Goal: Information Seeking & Learning: Learn about a topic

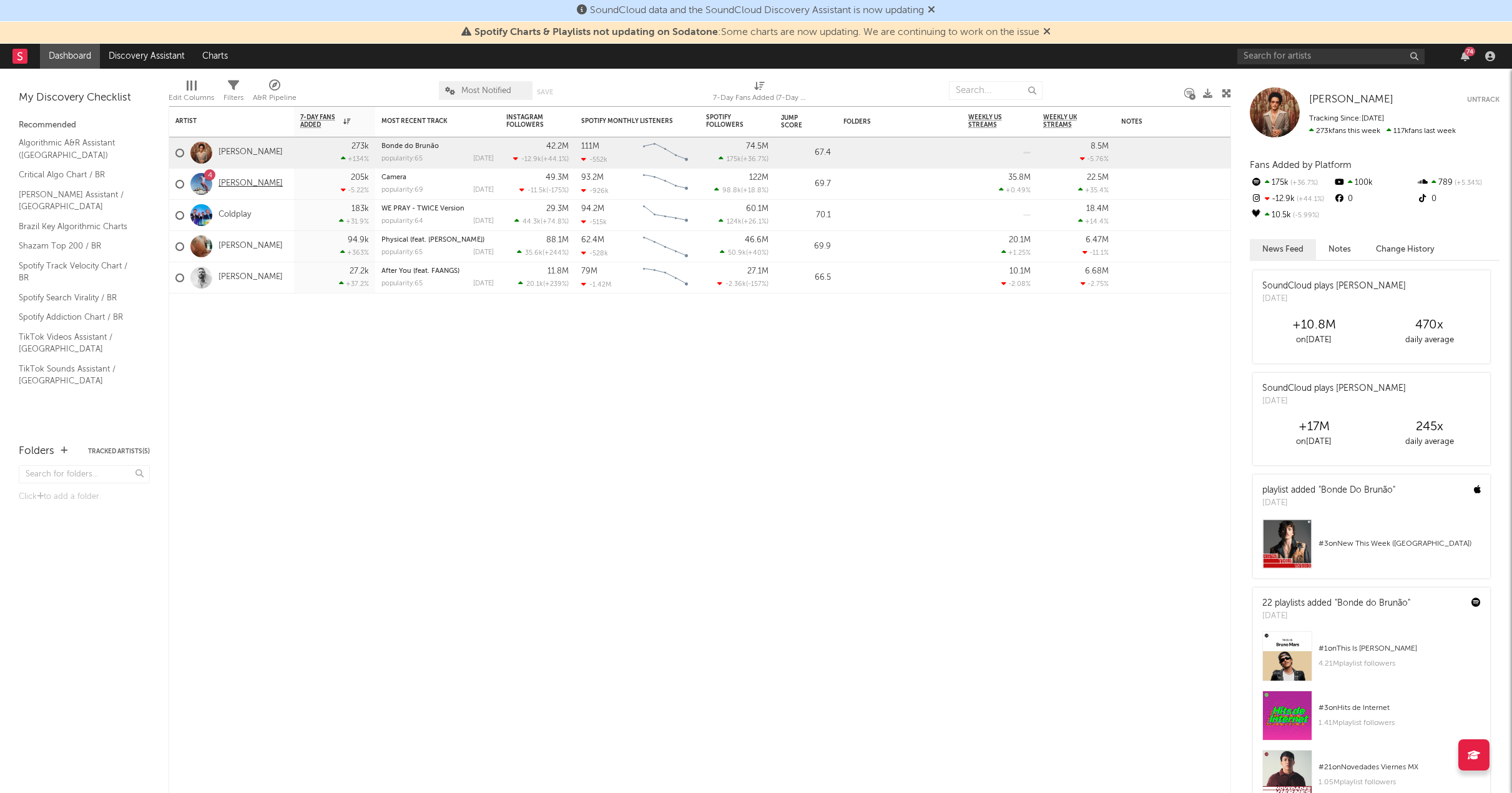
click at [237, 186] on link "[PERSON_NAME]" at bounding box center [250, 184] width 64 height 11
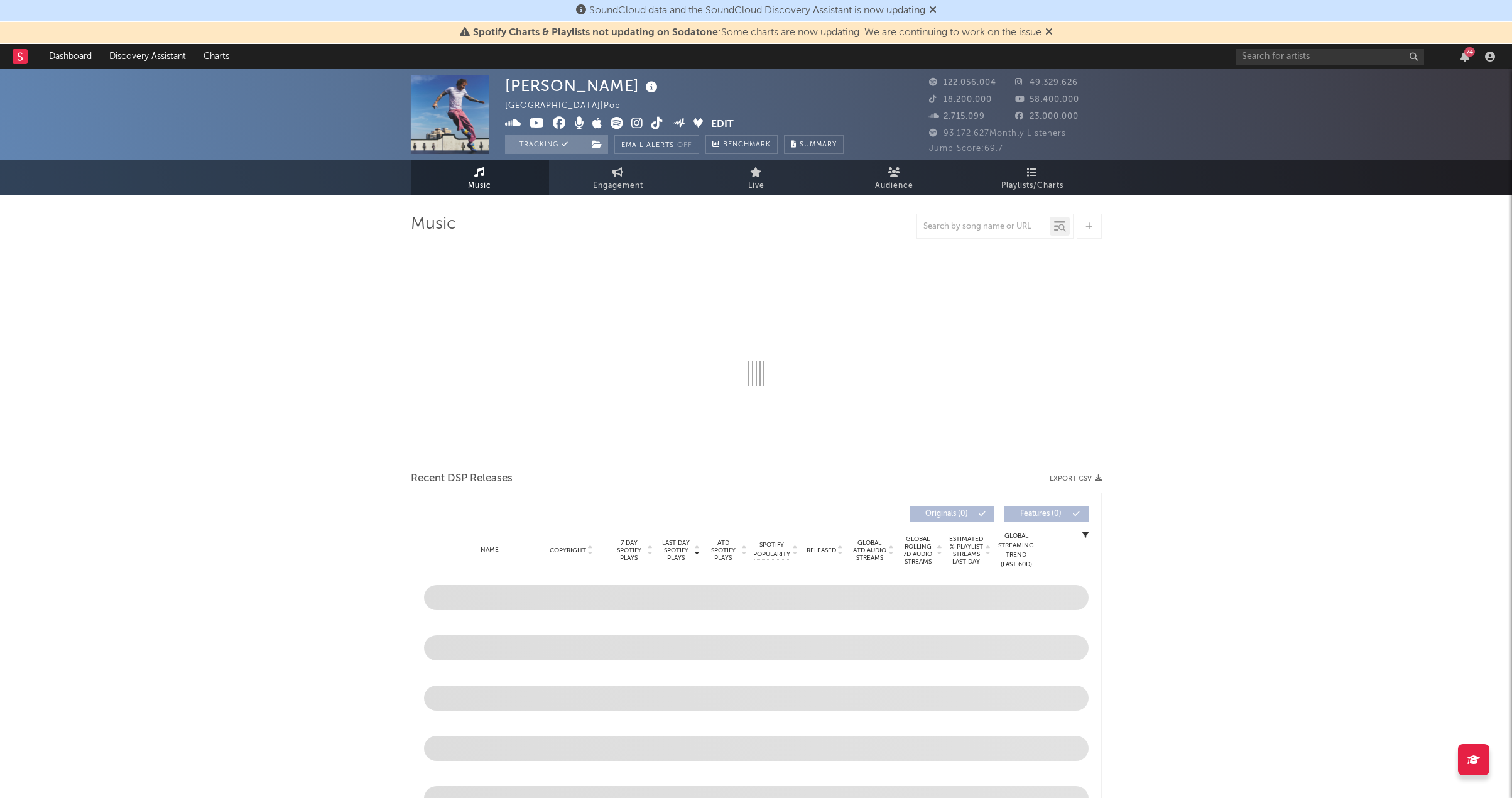
select select "6m"
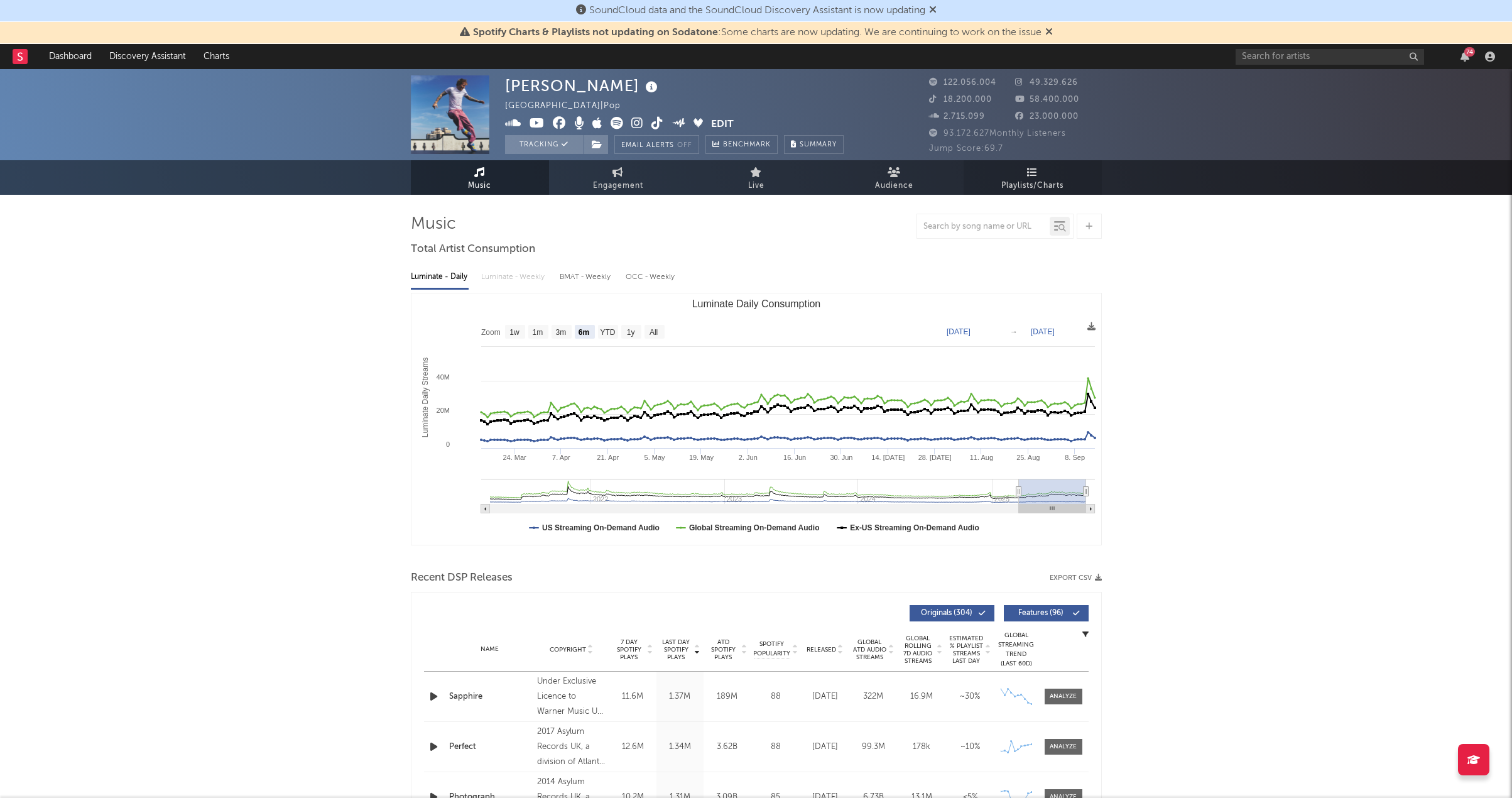
click at [1034, 168] on icon at bounding box center [1031, 172] width 11 height 10
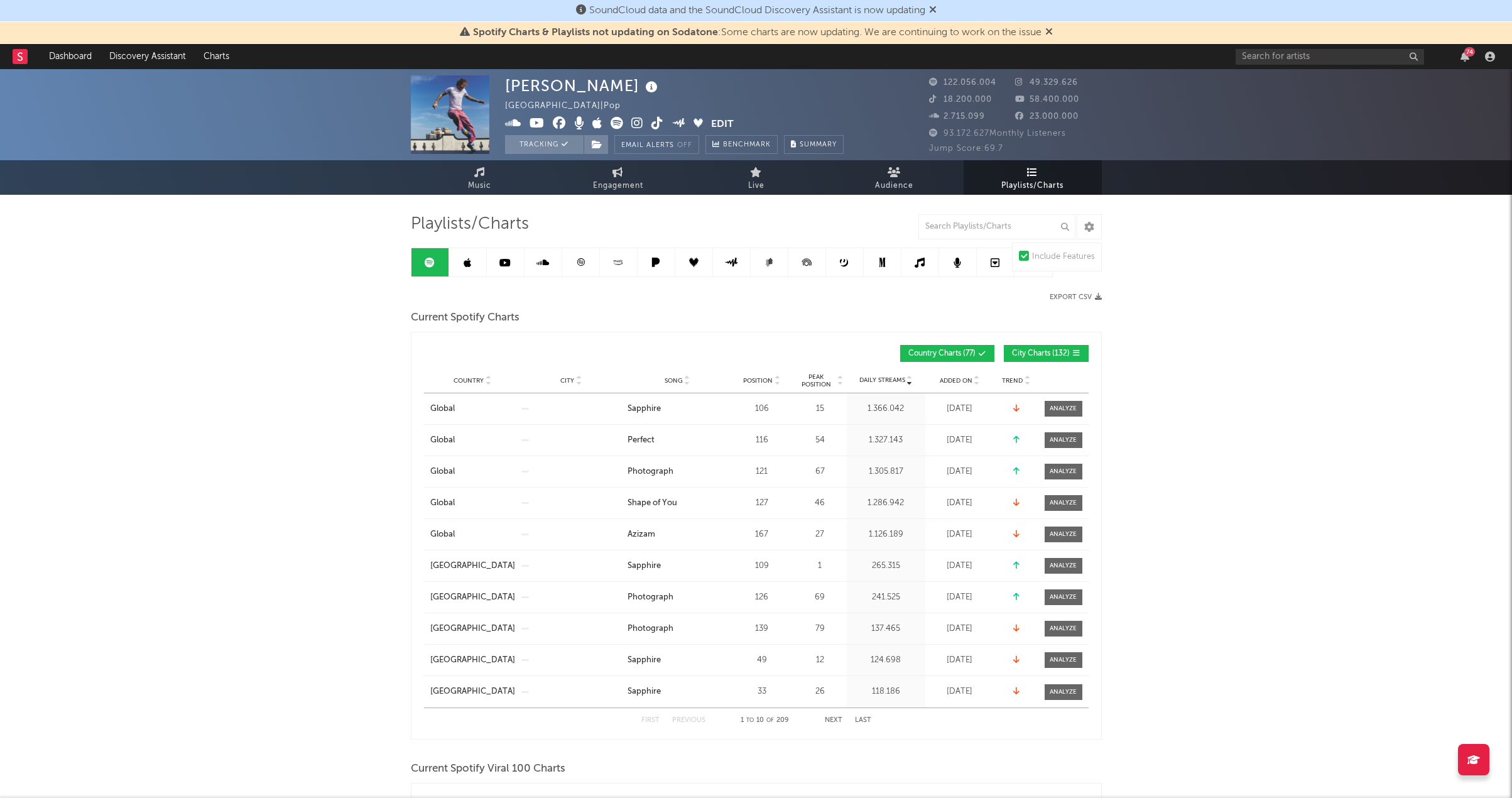
click at [480, 381] on span "Country" at bounding box center [469, 380] width 30 height 8
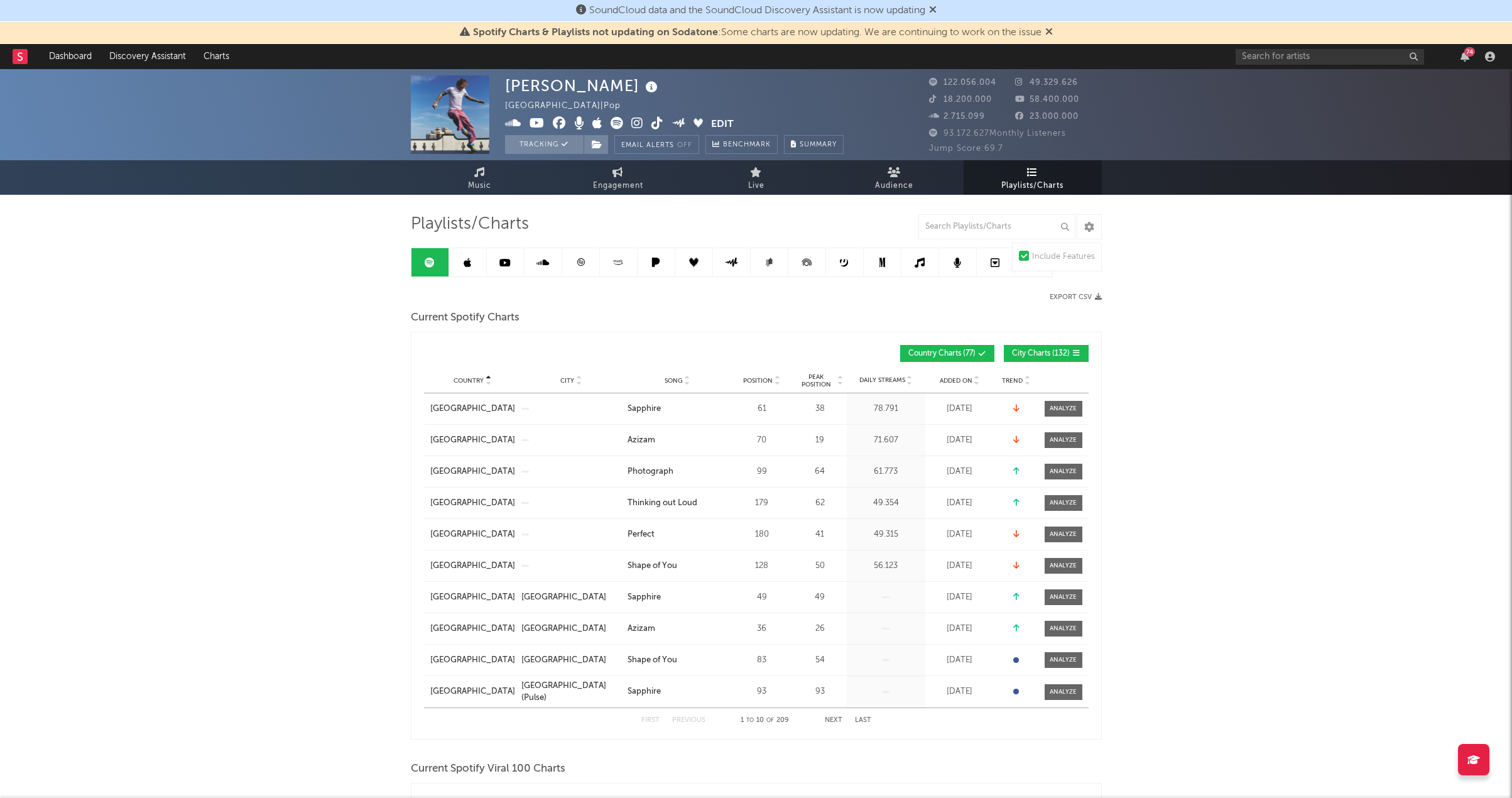
click at [465, 381] on span "Country" at bounding box center [469, 380] width 30 height 8
click at [479, 381] on span "Country" at bounding box center [469, 380] width 30 height 8
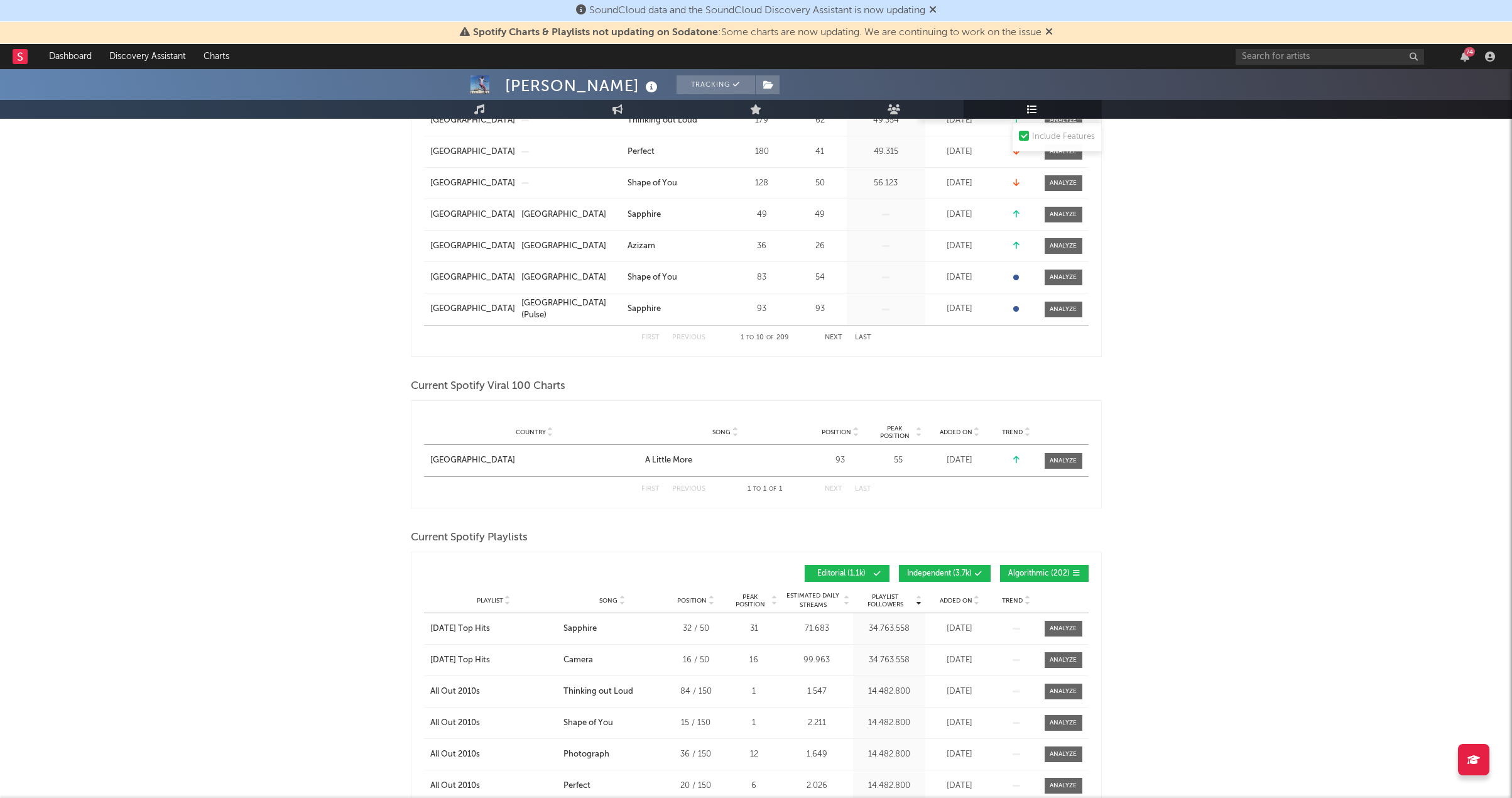
scroll to position [251, 0]
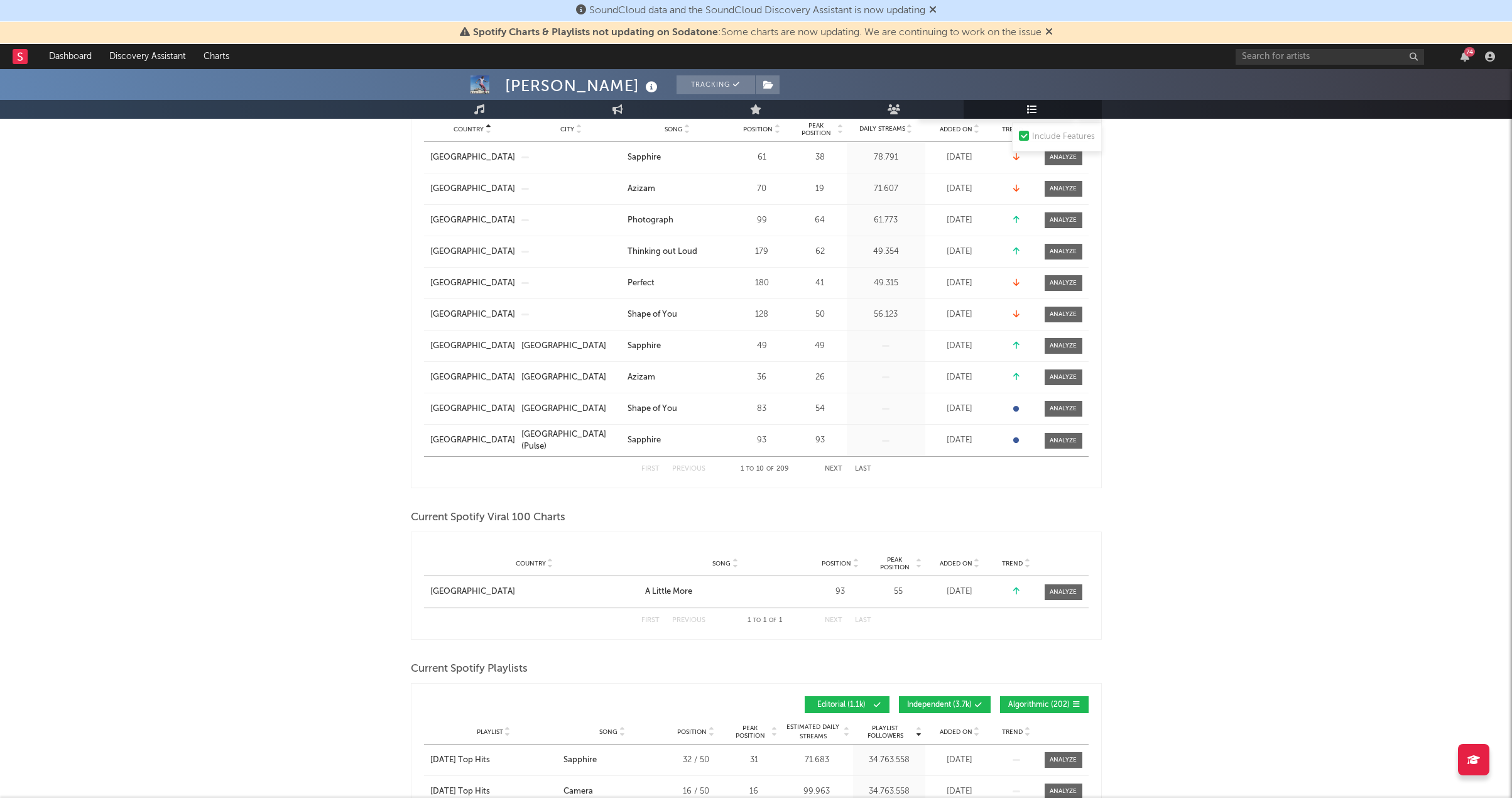
click at [833, 466] on button "Next" at bounding box center [833, 469] width 18 height 7
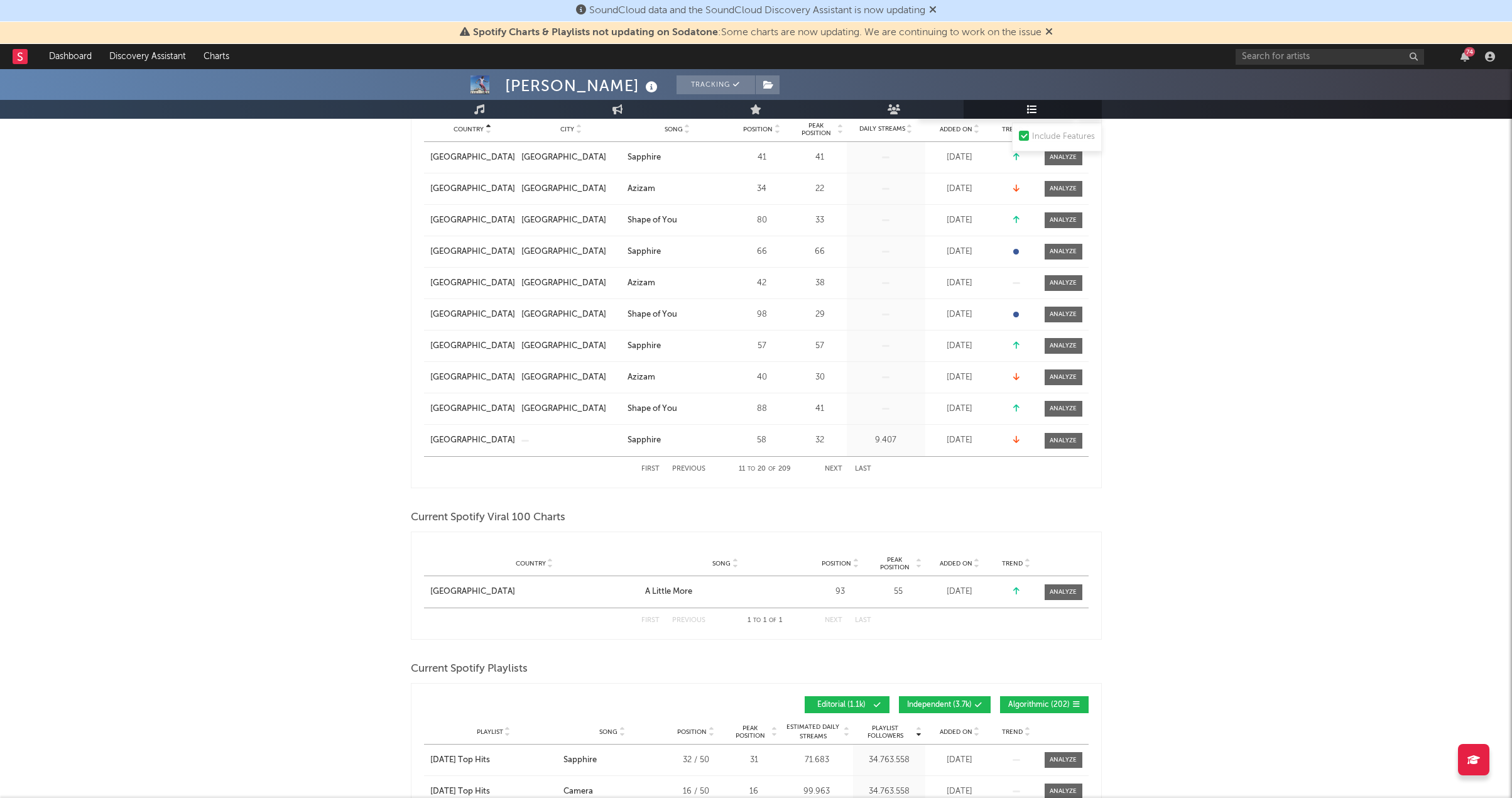
scroll to position [63, 0]
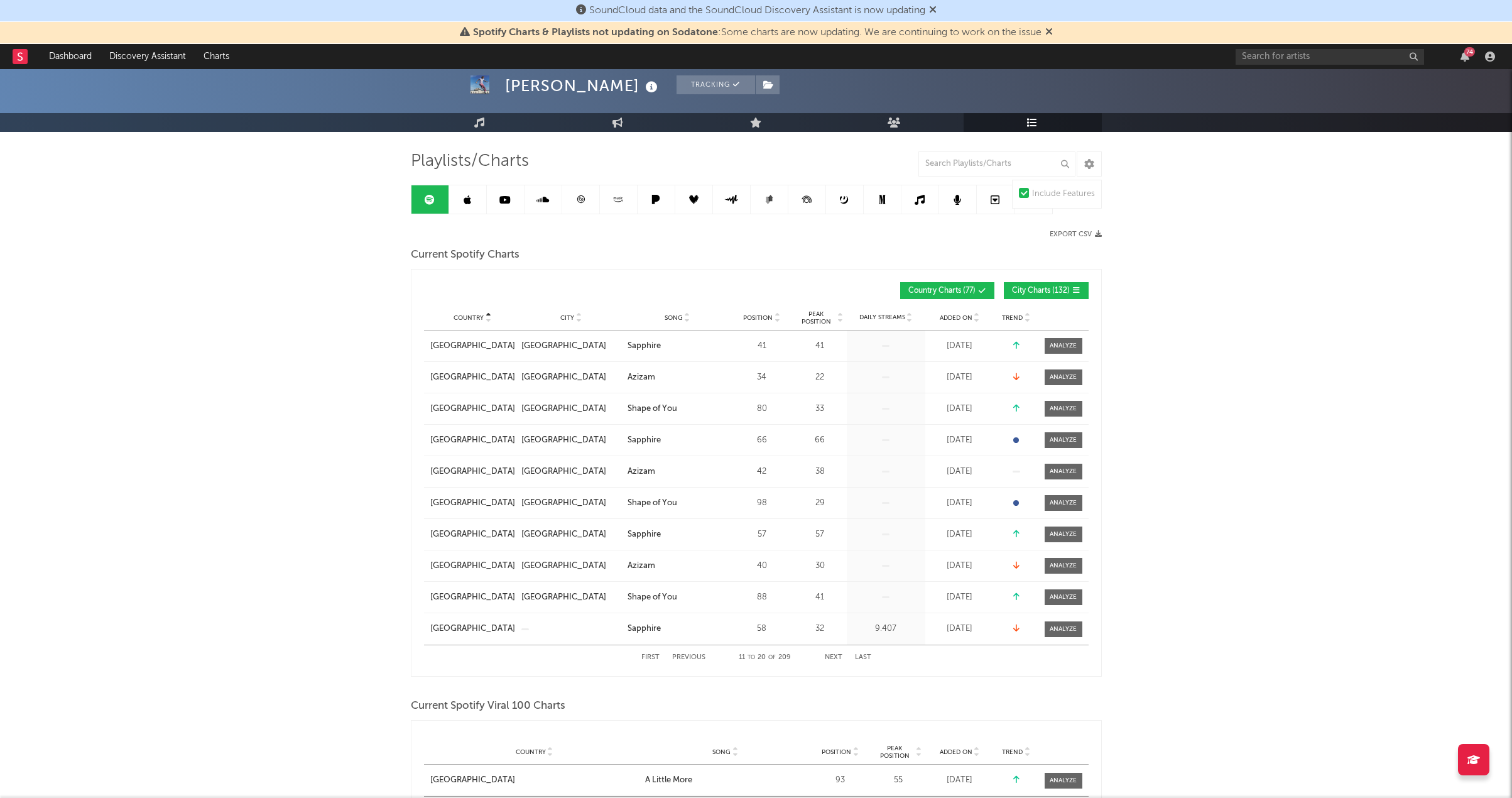
click at [647, 656] on button "First" at bounding box center [651, 657] width 18 height 7
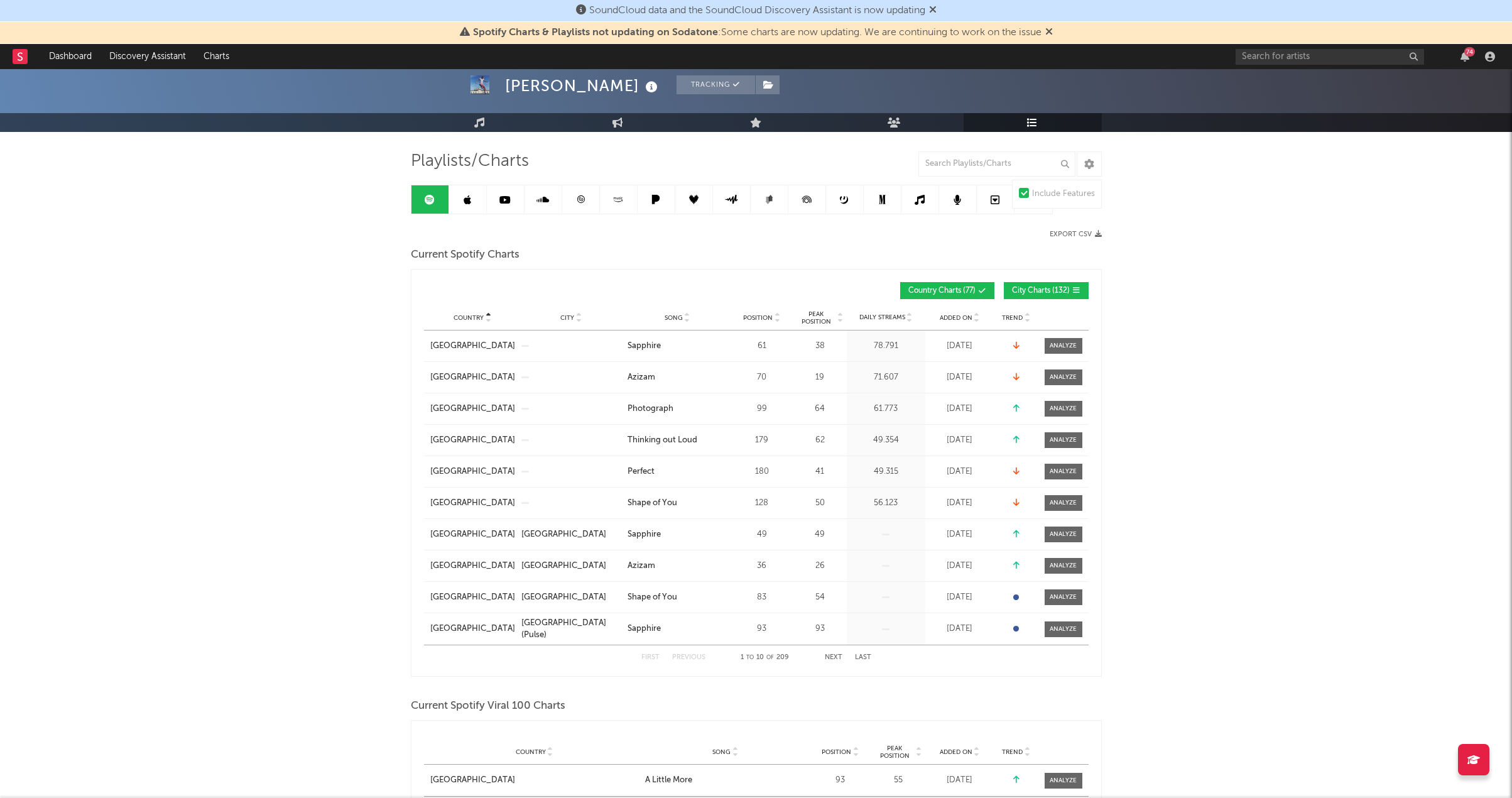
click at [837, 657] on button "Next" at bounding box center [833, 657] width 18 height 7
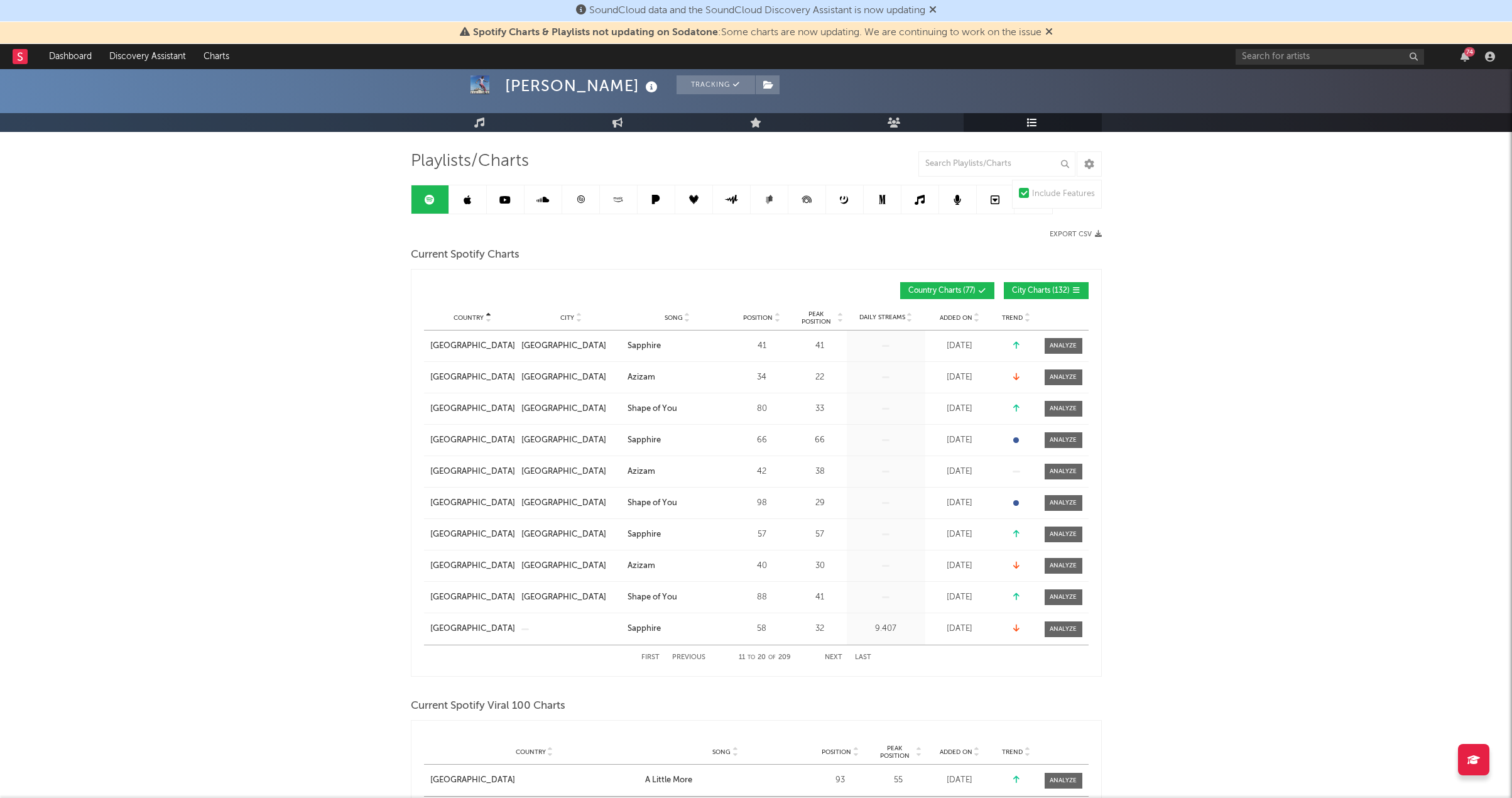
click at [837, 657] on button "Next" at bounding box center [833, 657] width 18 height 7
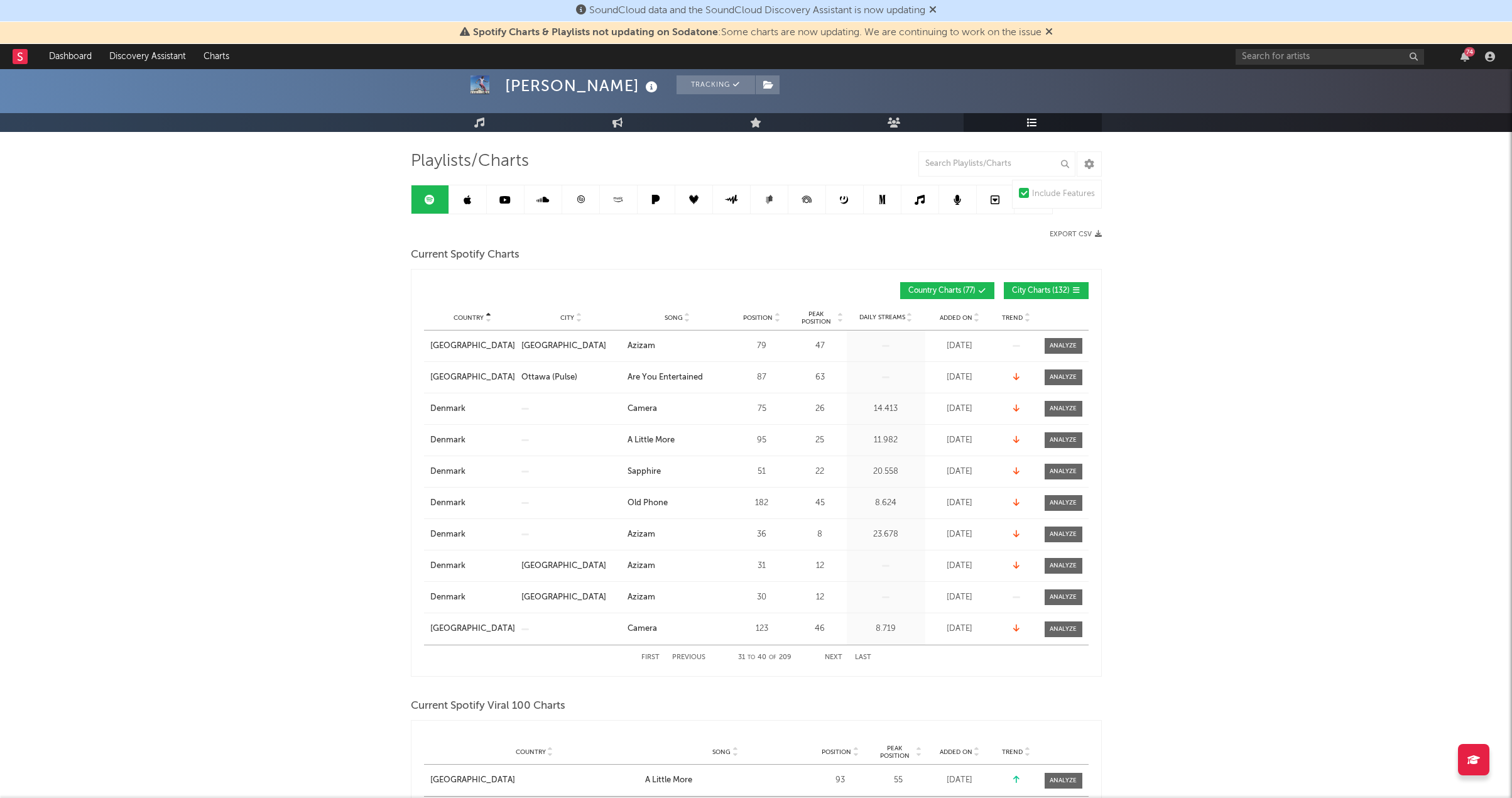
click at [689, 657] on button "Previous" at bounding box center [689, 657] width 33 height 7
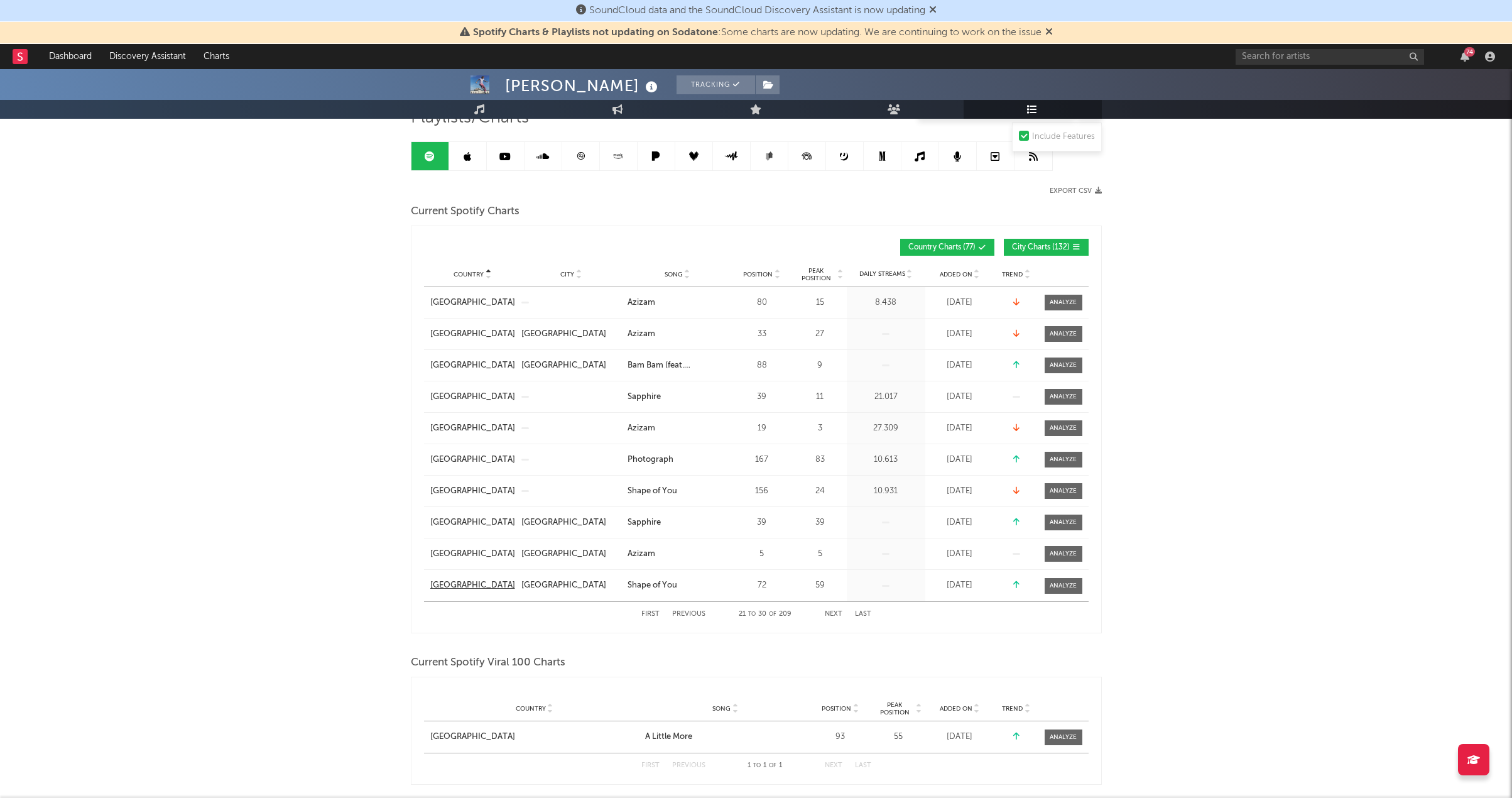
scroll to position [126, 0]
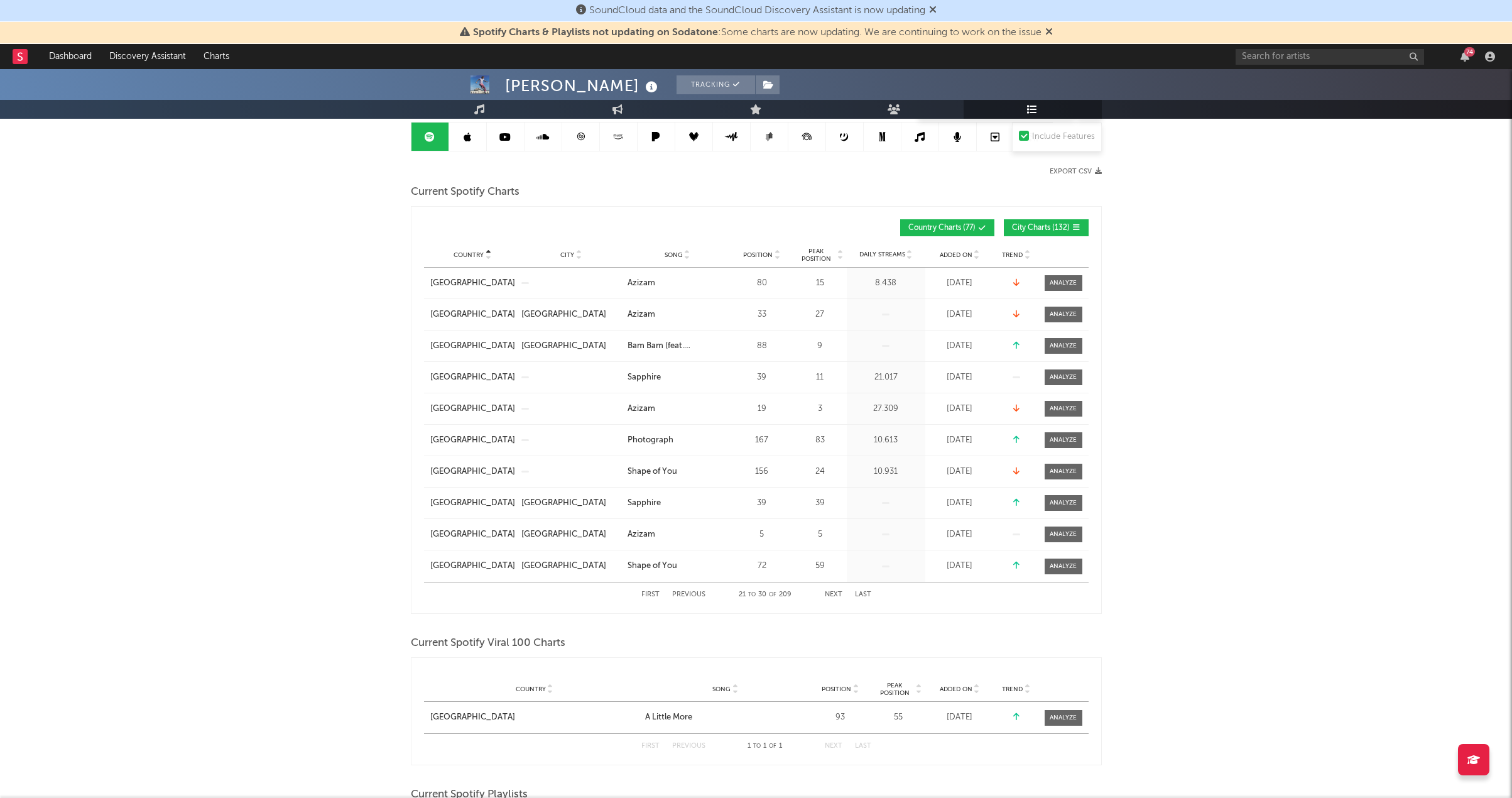
click at [979, 225] on icon at bounding box center [982, 228] width 8 height 8
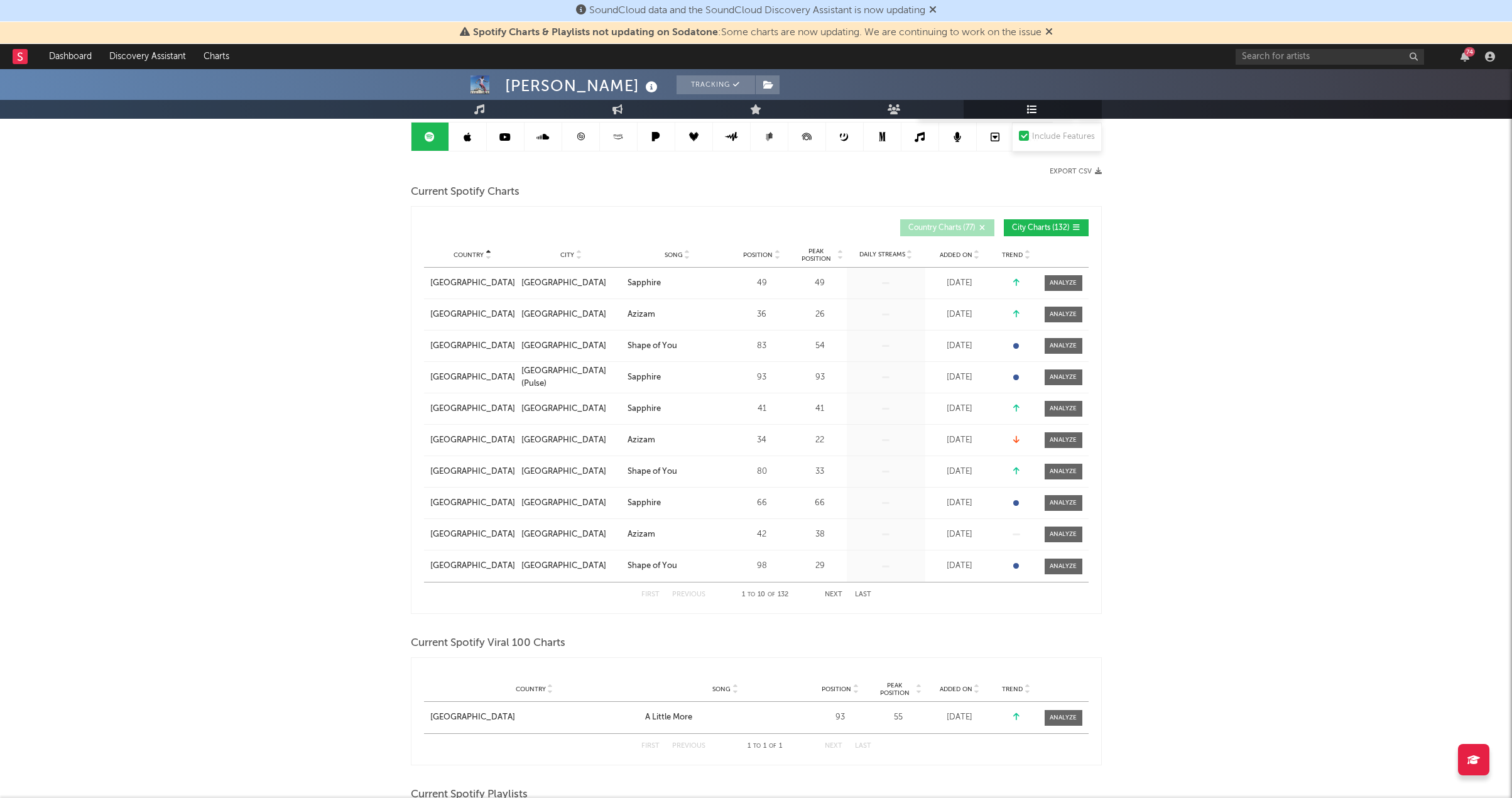
click at [980, 221] on button "Country Charts ( 77 )" at bounding box center [947, 228] width 95 height 17
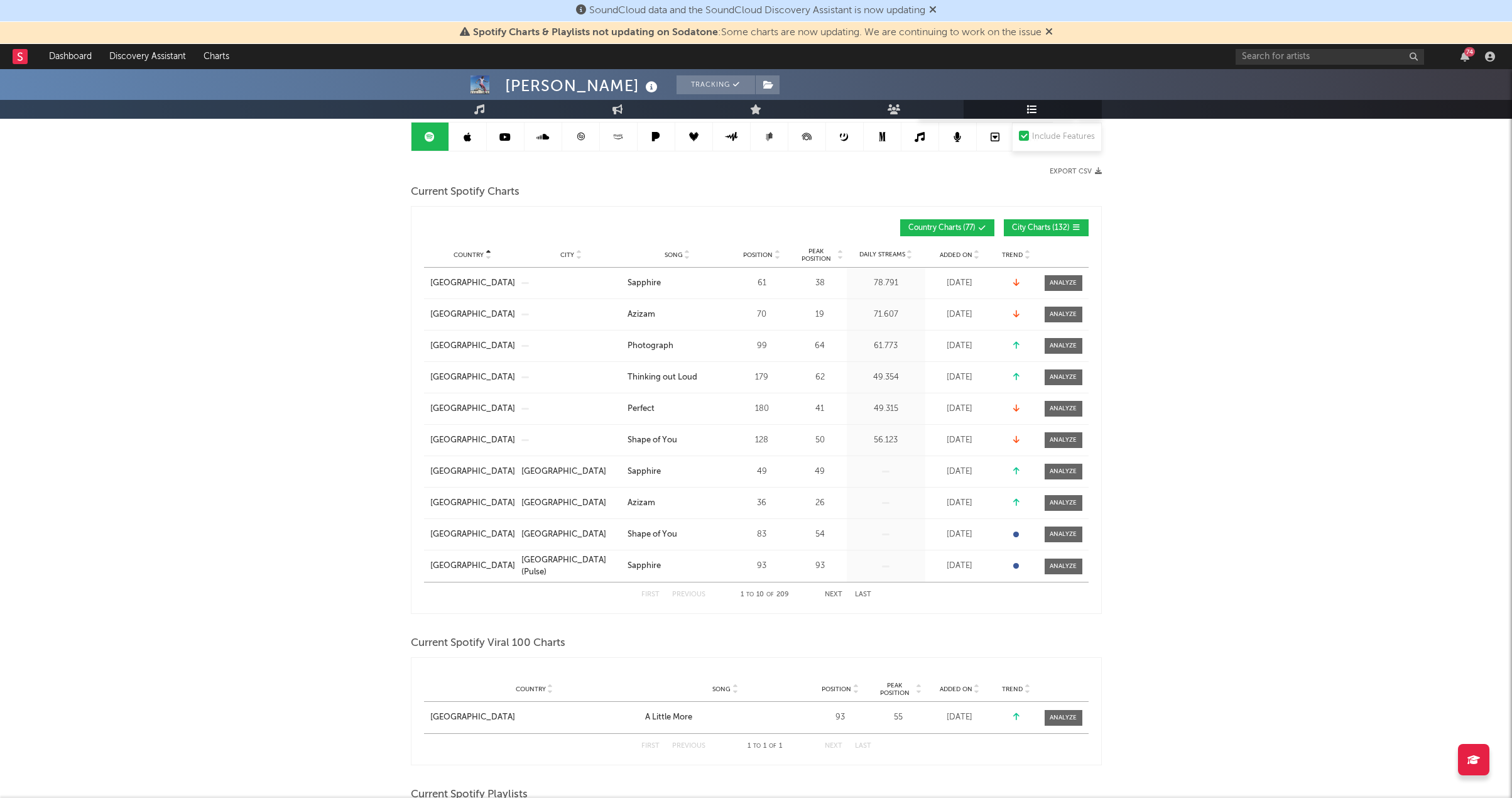
click at [1074, 219] on div "Country Country City Song Position Peak Position Added On Trend Position Daily …" at bounding box center [756, 227] width 665 height 29
click at [1072, 224] on icon at bounding box center [1076, 227] width 8 height 8
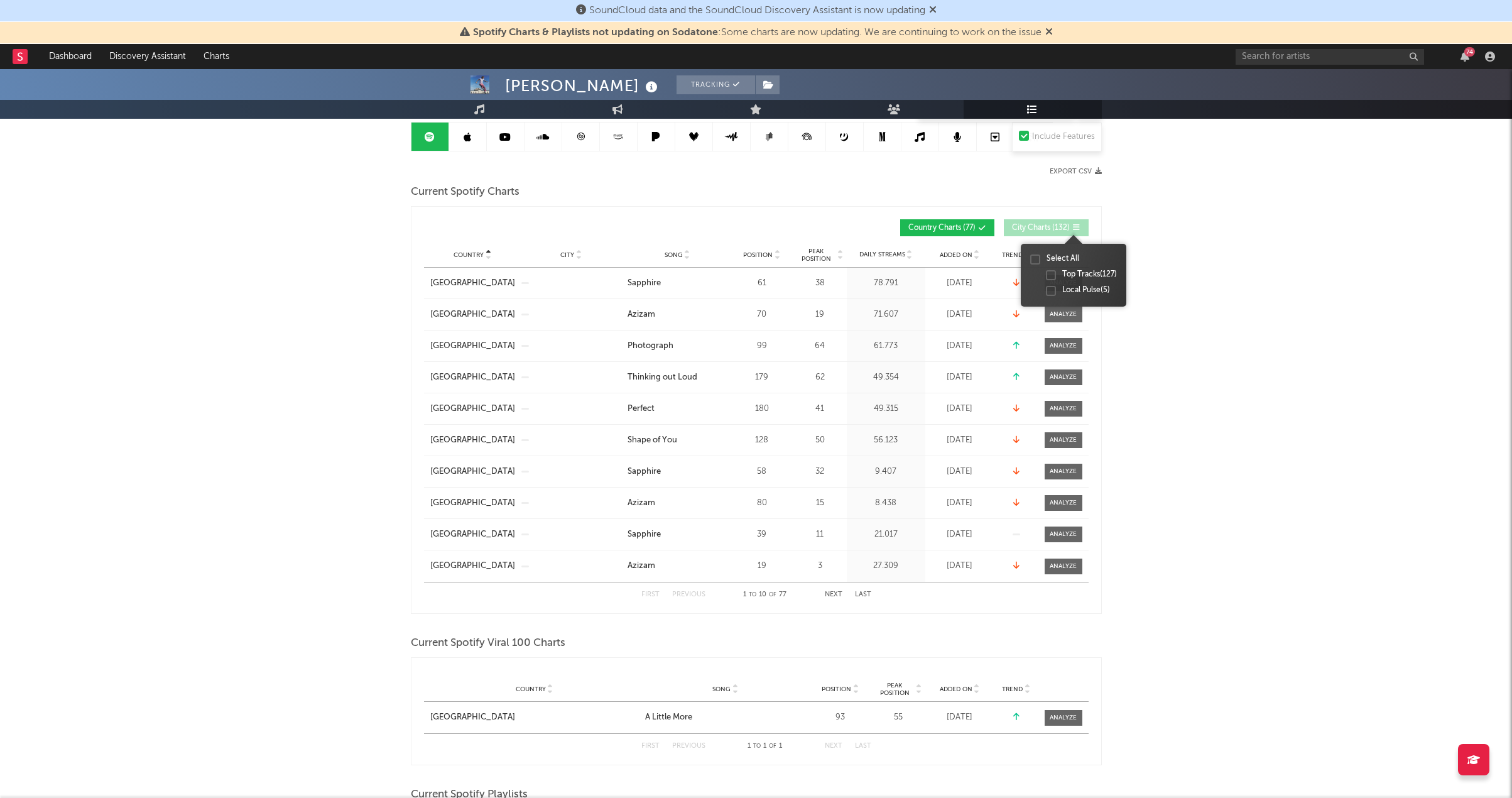
click at [1072, 224] on icon at bounding box center [1076, 227] width 8 height 8
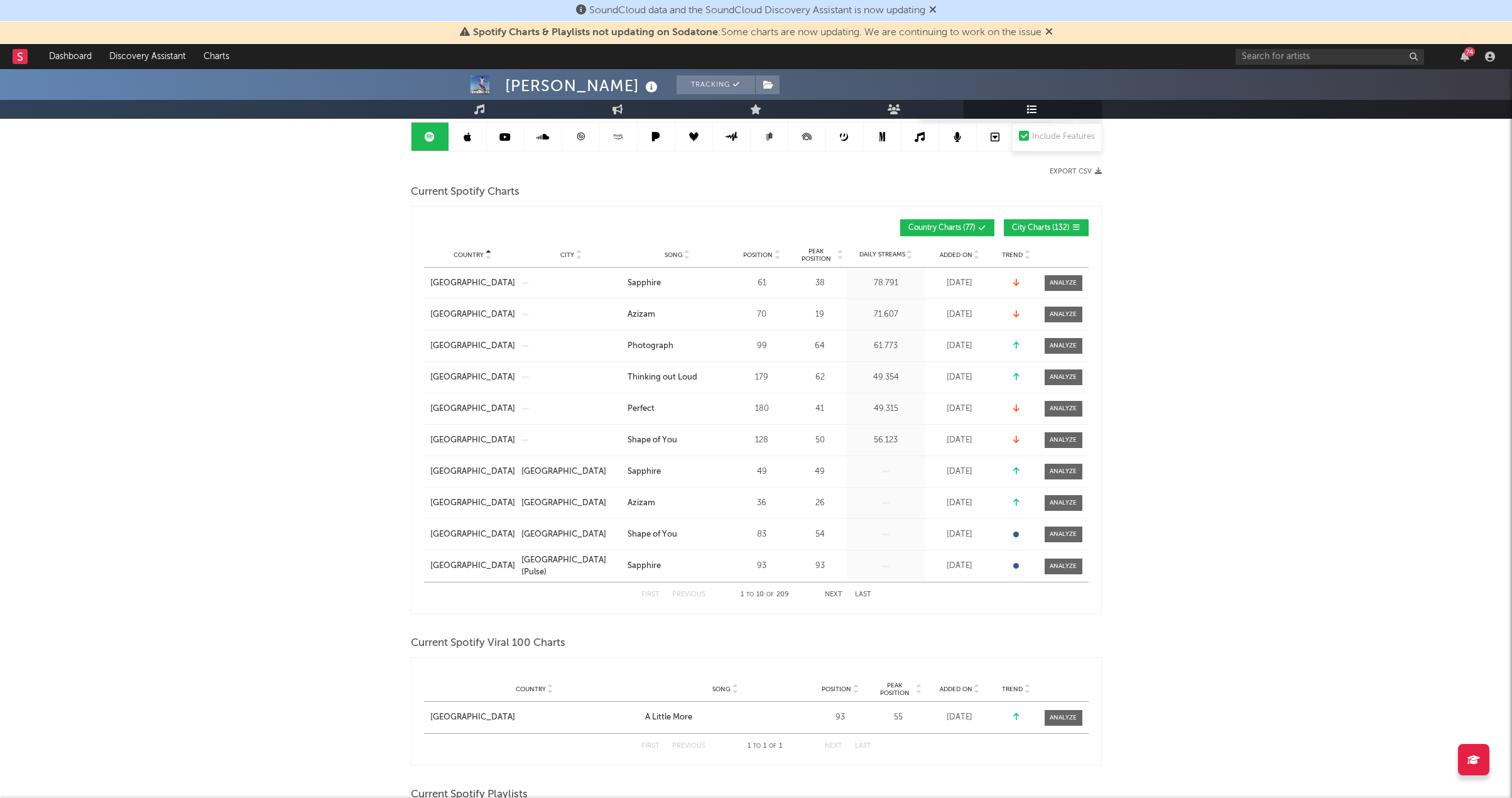
click at [825, 592] on button "Next" at bounding box center [833, 595] width 18 height 7
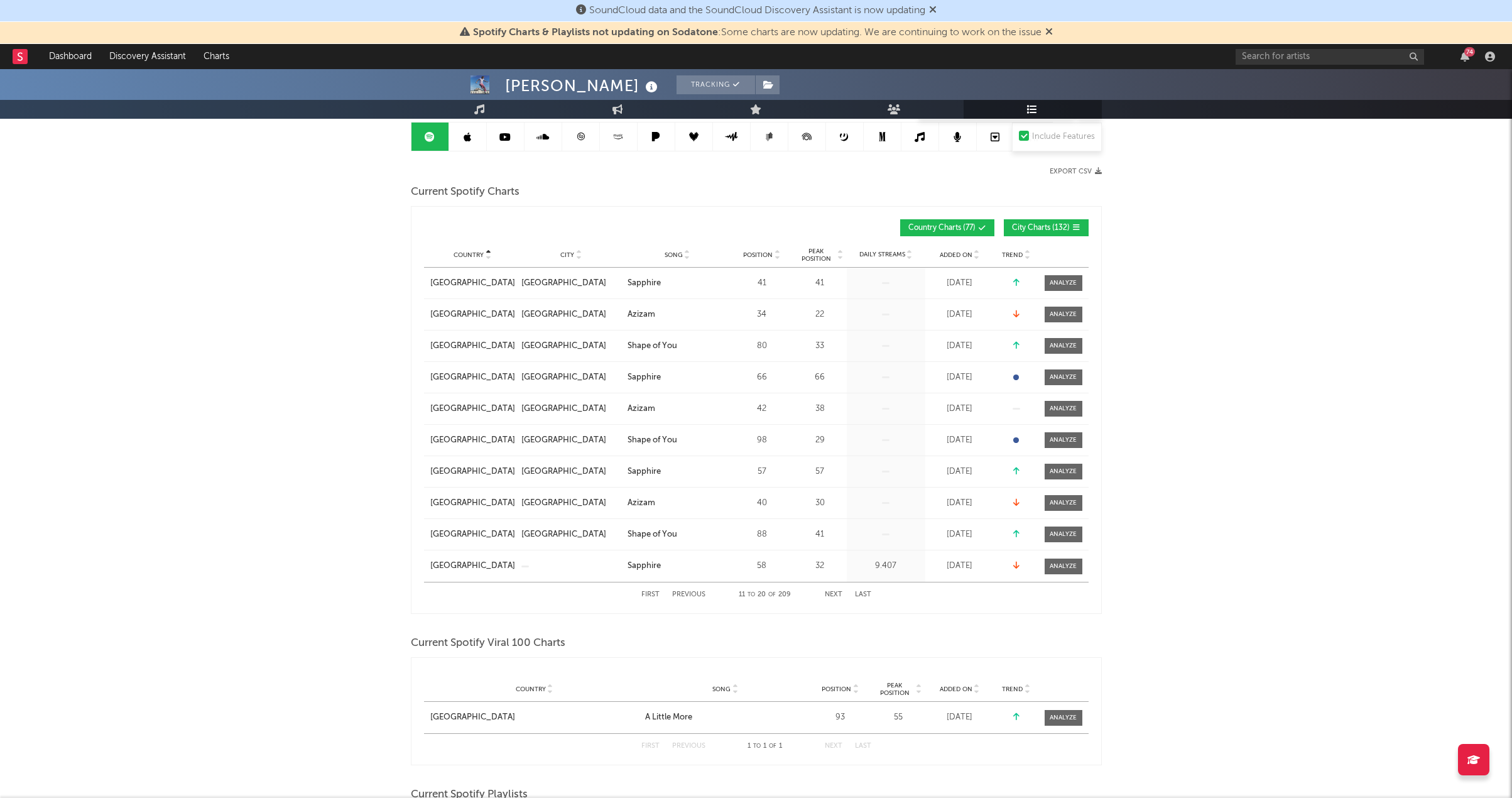
click at [840, 591] on button "Next" at bounding box center [833, 595] width 18 height 7
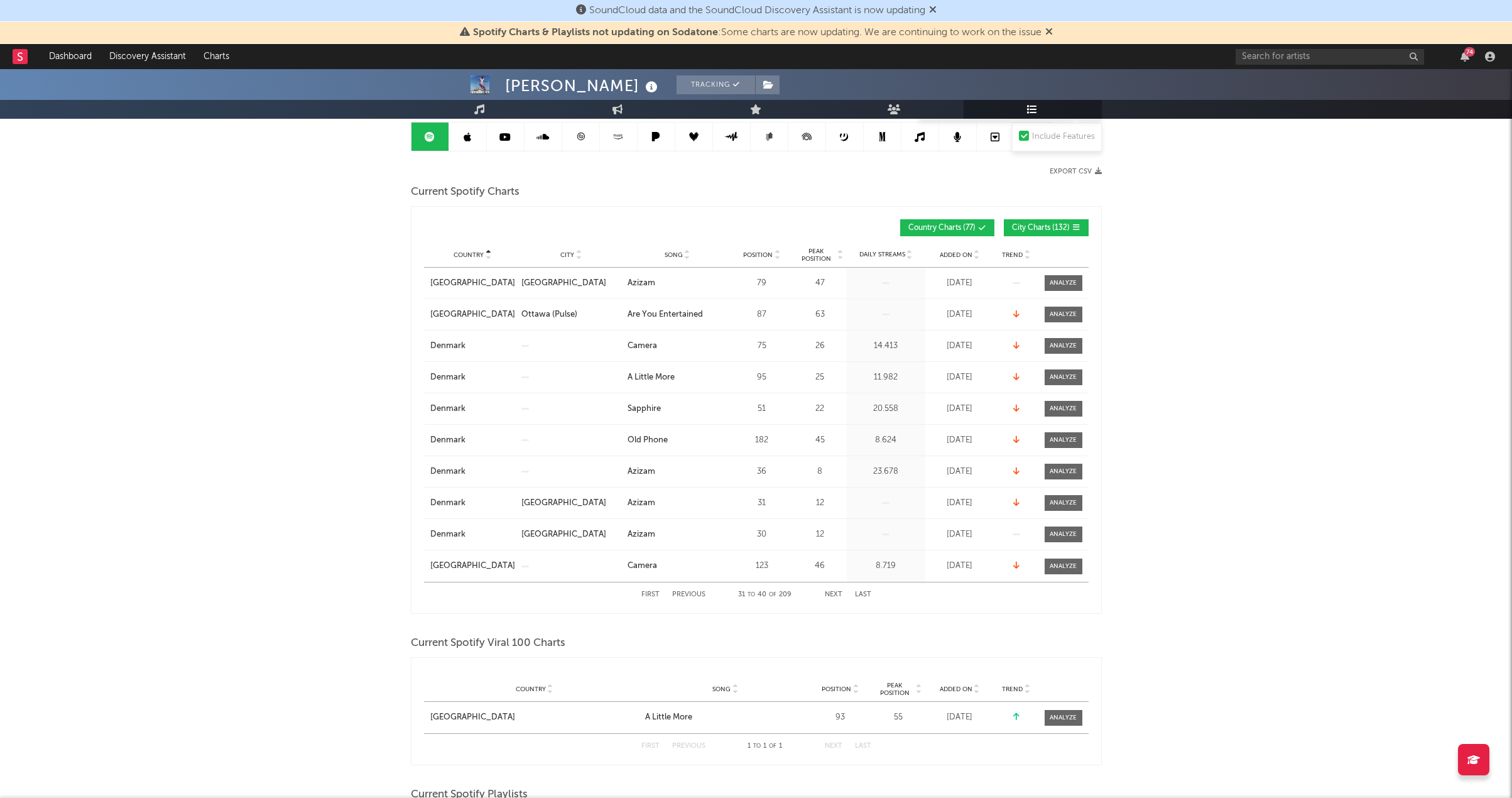
click at [840, 591] on button "Next" at bounding box center [833, 595] width 18 height 7
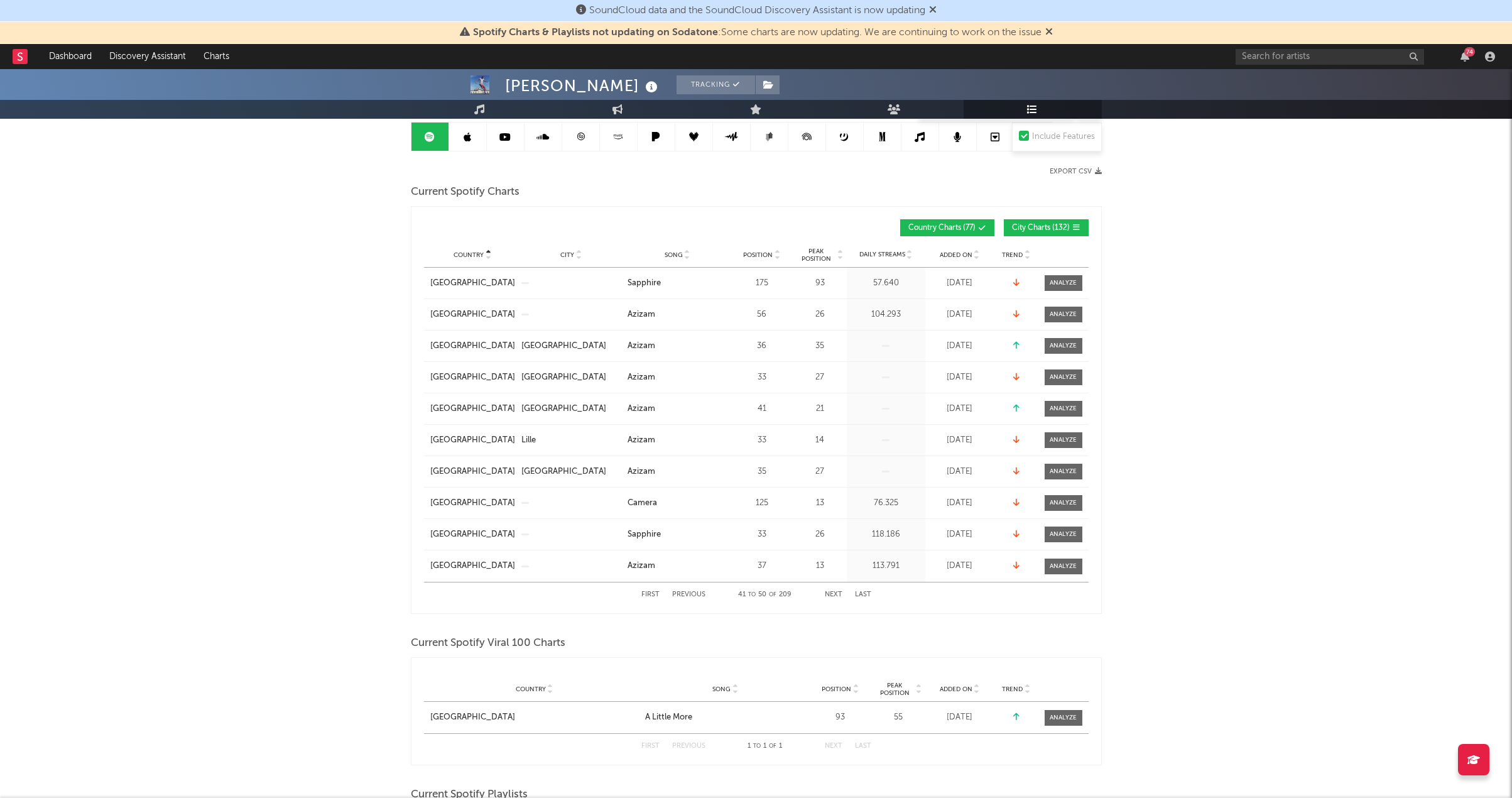
click at [840, 591] on button "Next" at bounding box center [833, 595] width 18 height 7
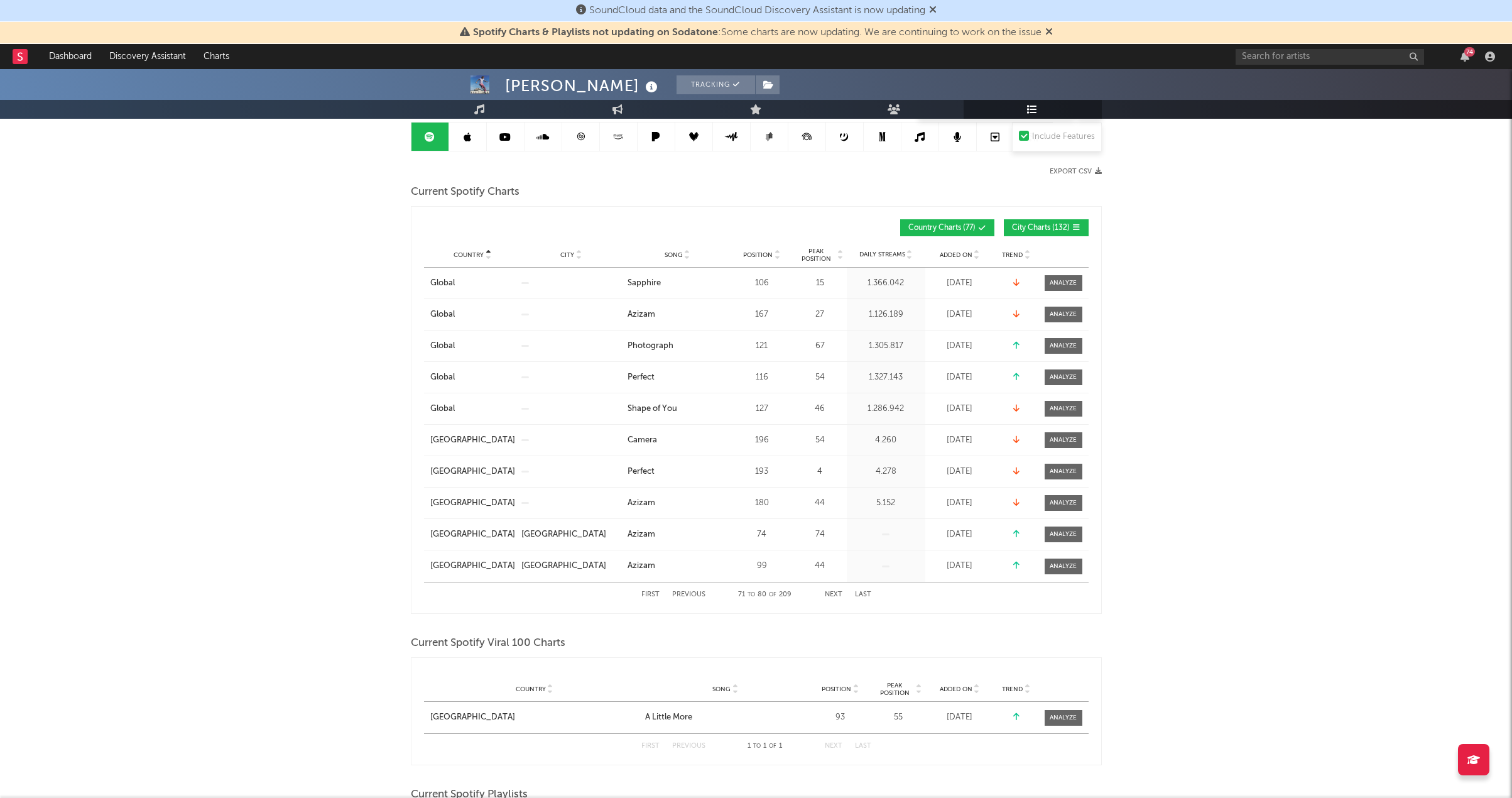
click at [840, 591] on button "Next" at bounding box center [833, 595] width 18 height 7
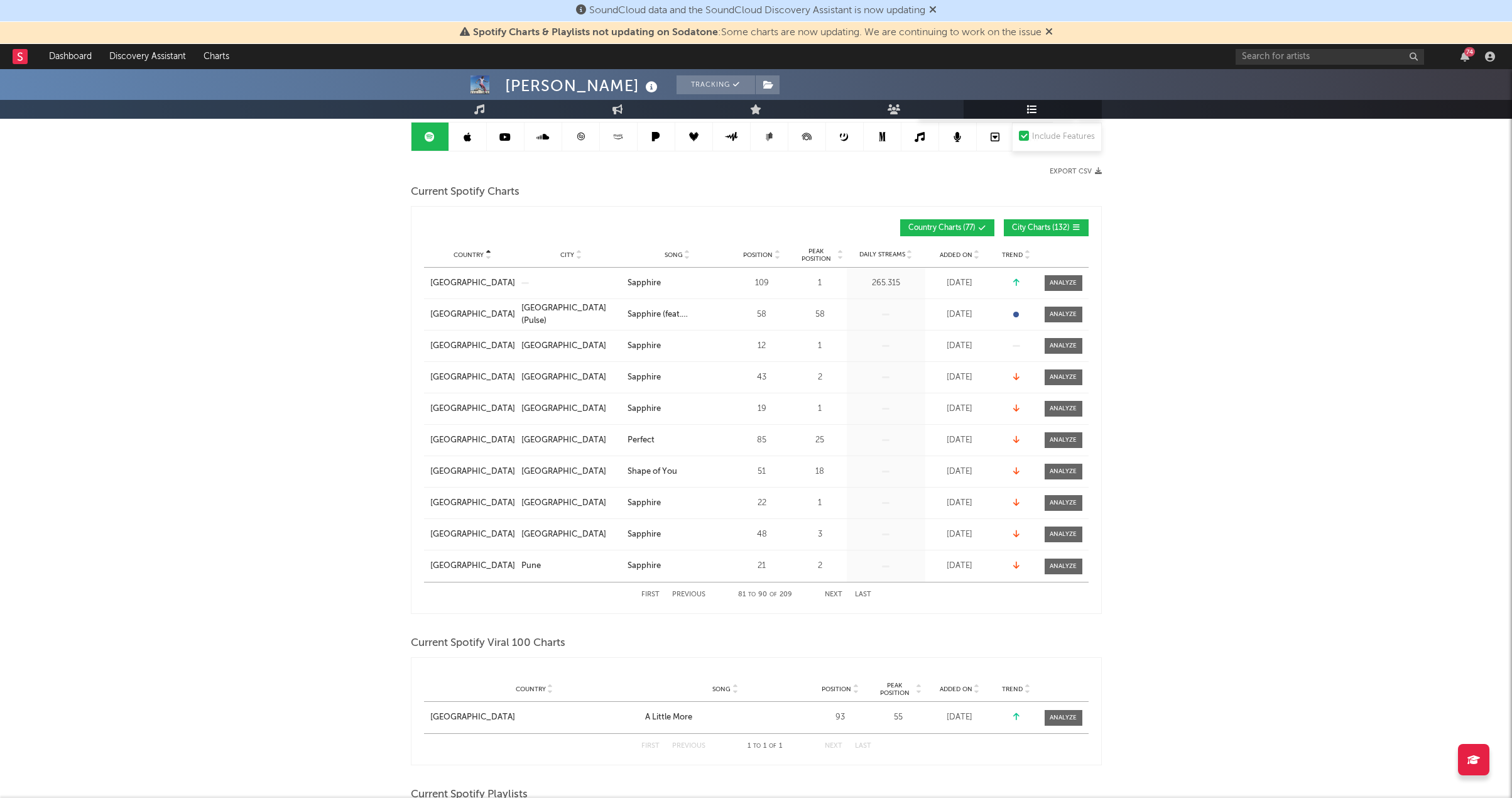
click at [840, 591] on button "Next" at bounding box center [833, 595] width 18 height 7
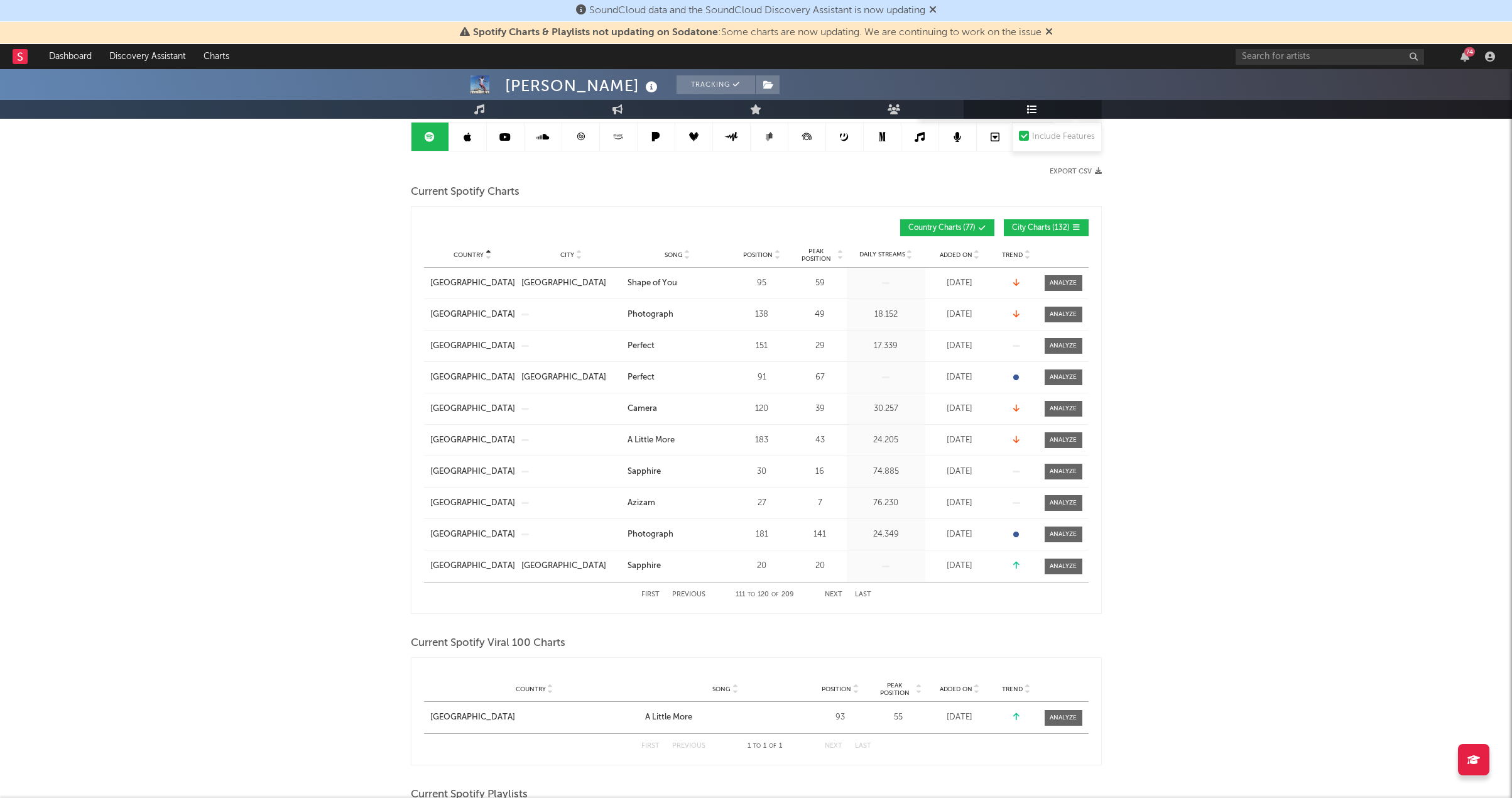
click at [840, 591] on button "Next" at bounding box center [833, 595] width 18 height 7
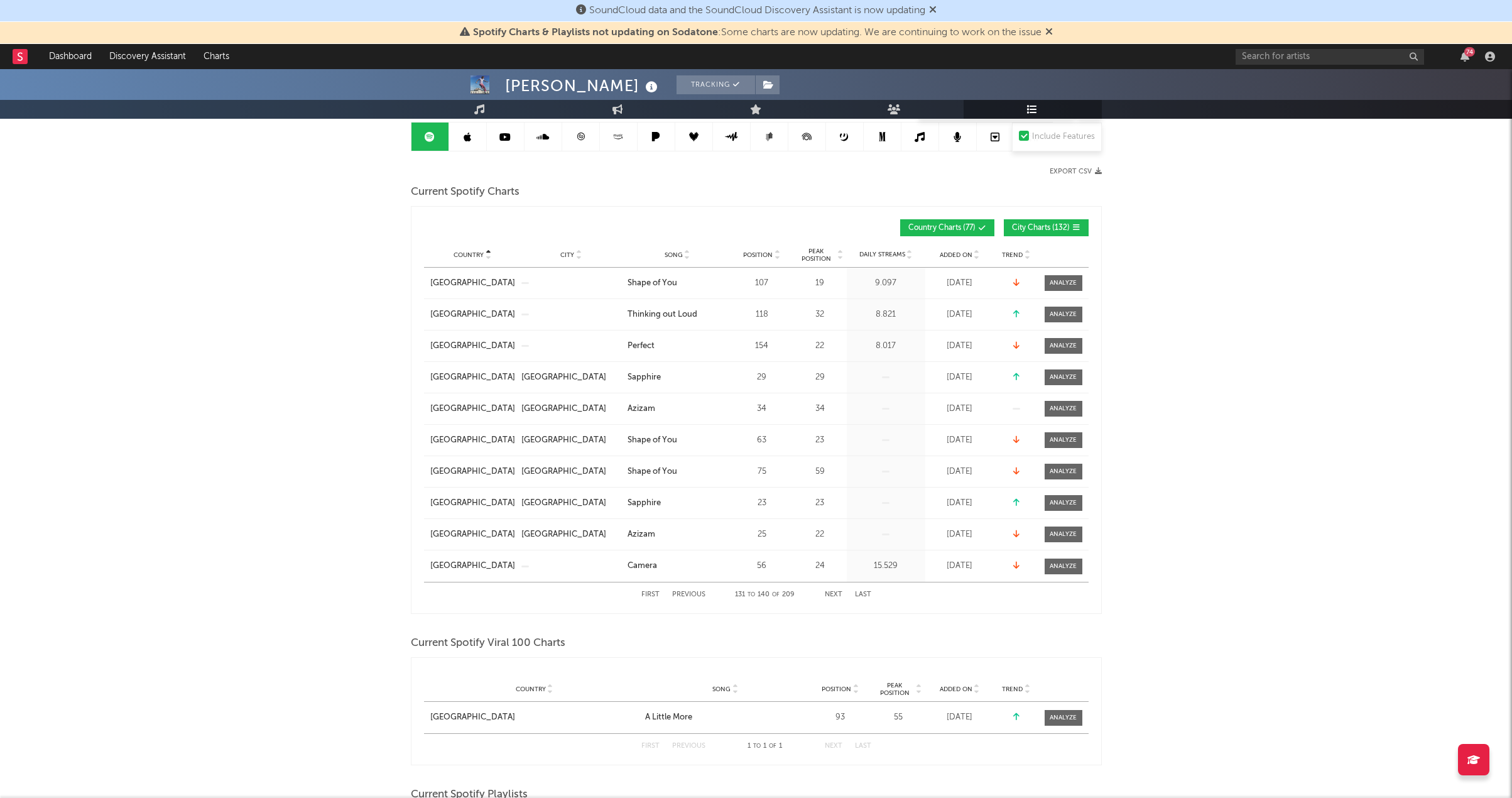
click at [840, 591] on button "Next" at bounding box center [833, 595] width 18 height 7
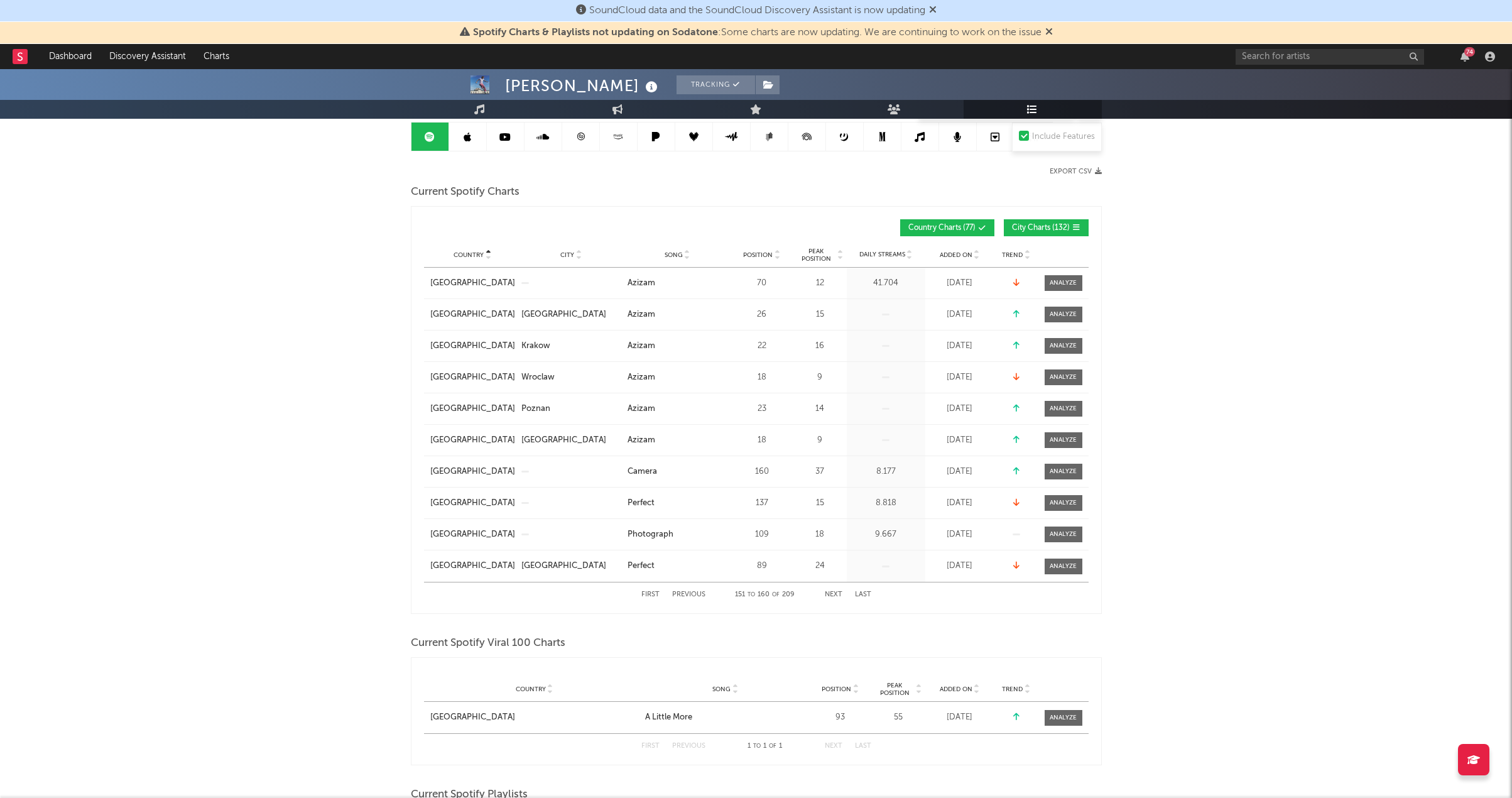
click at [840, 591] on button "Next" at bounding box center [833, 595] width 18 height 7
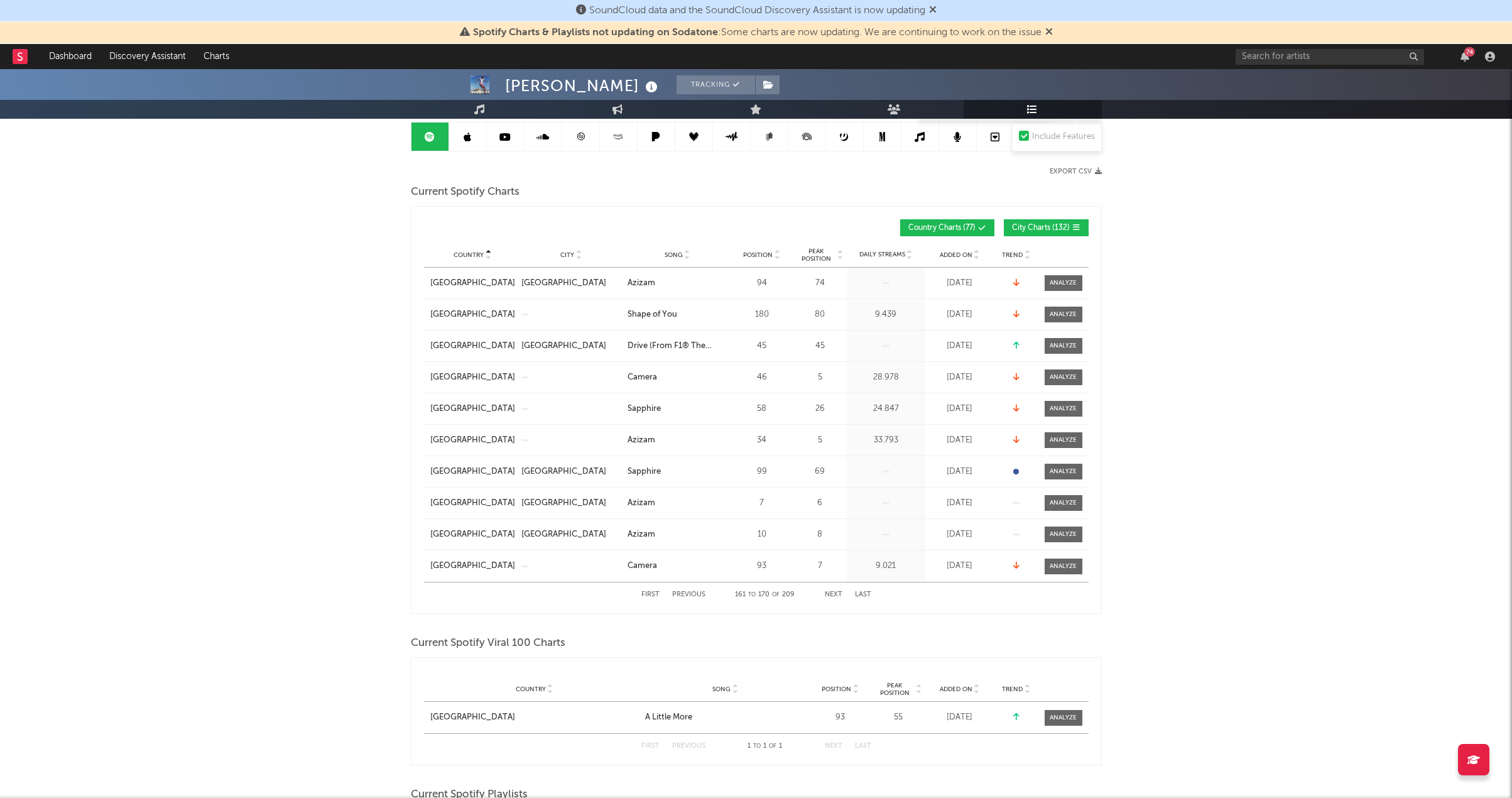
click at [840, 591] on button "Next" at bounding box center [833, 595] width 18 height 7
click at [838, 591] on button "Next" at bounding box center [833, 595] width 18 height 7
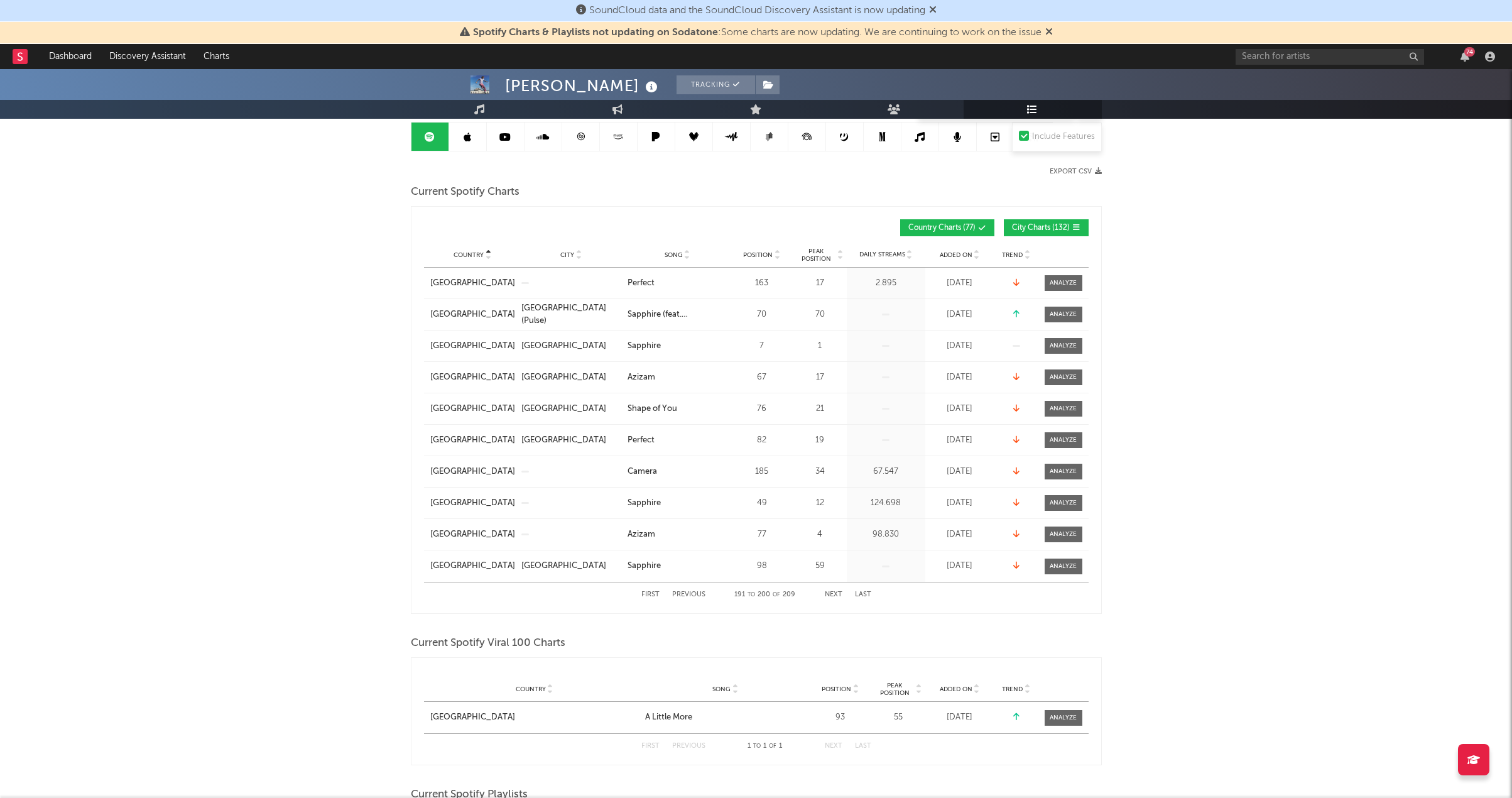
click at [838, 591] on button "Next" at bounding box center [833, 595] width 18 height 7
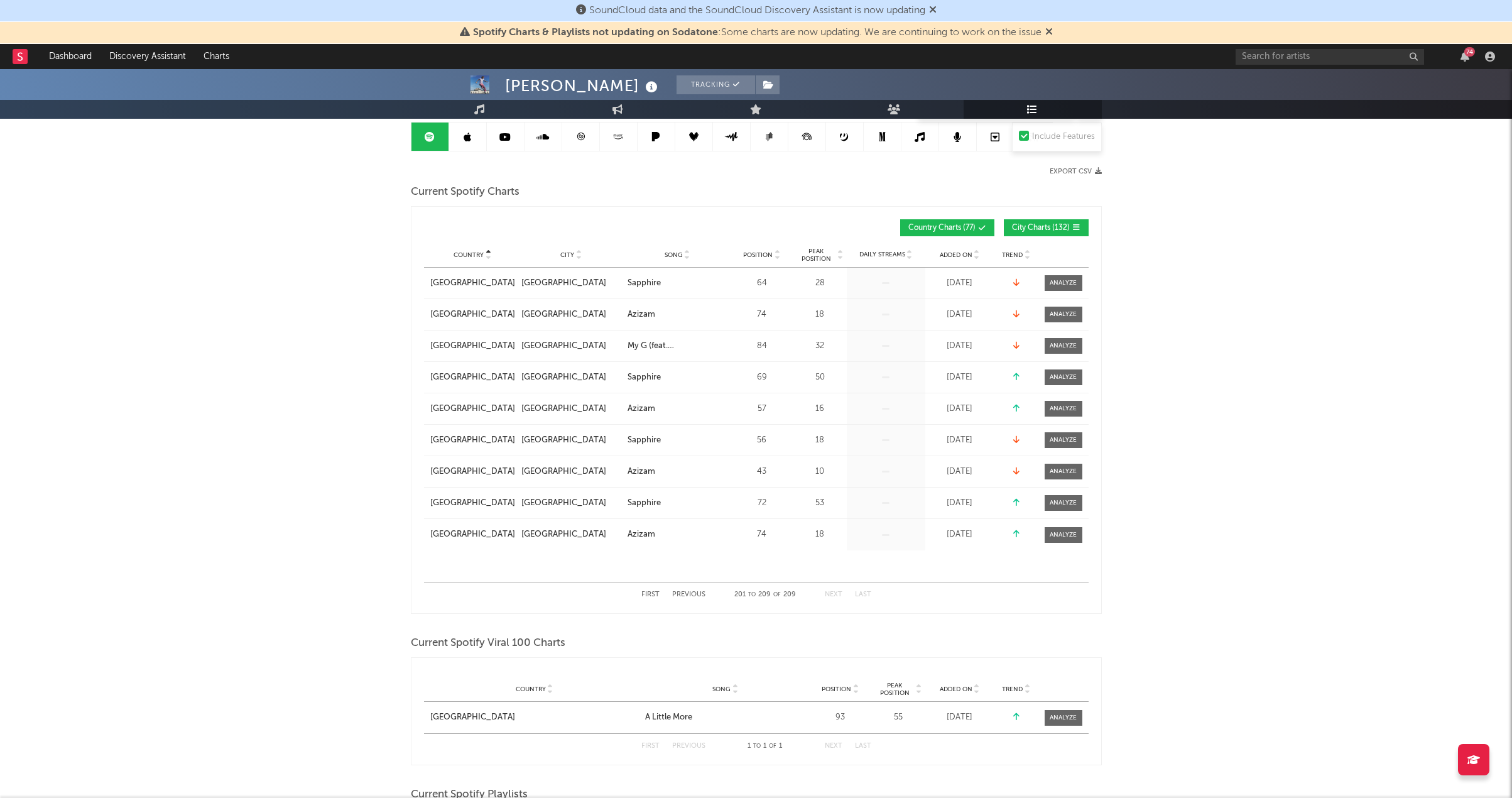
click at [838, 591] on button "Next" at bounding box center [833, 595] width 18 height 7
click at [655, 597] on button "First" at bounding box center [651, 595] width 18 height 7
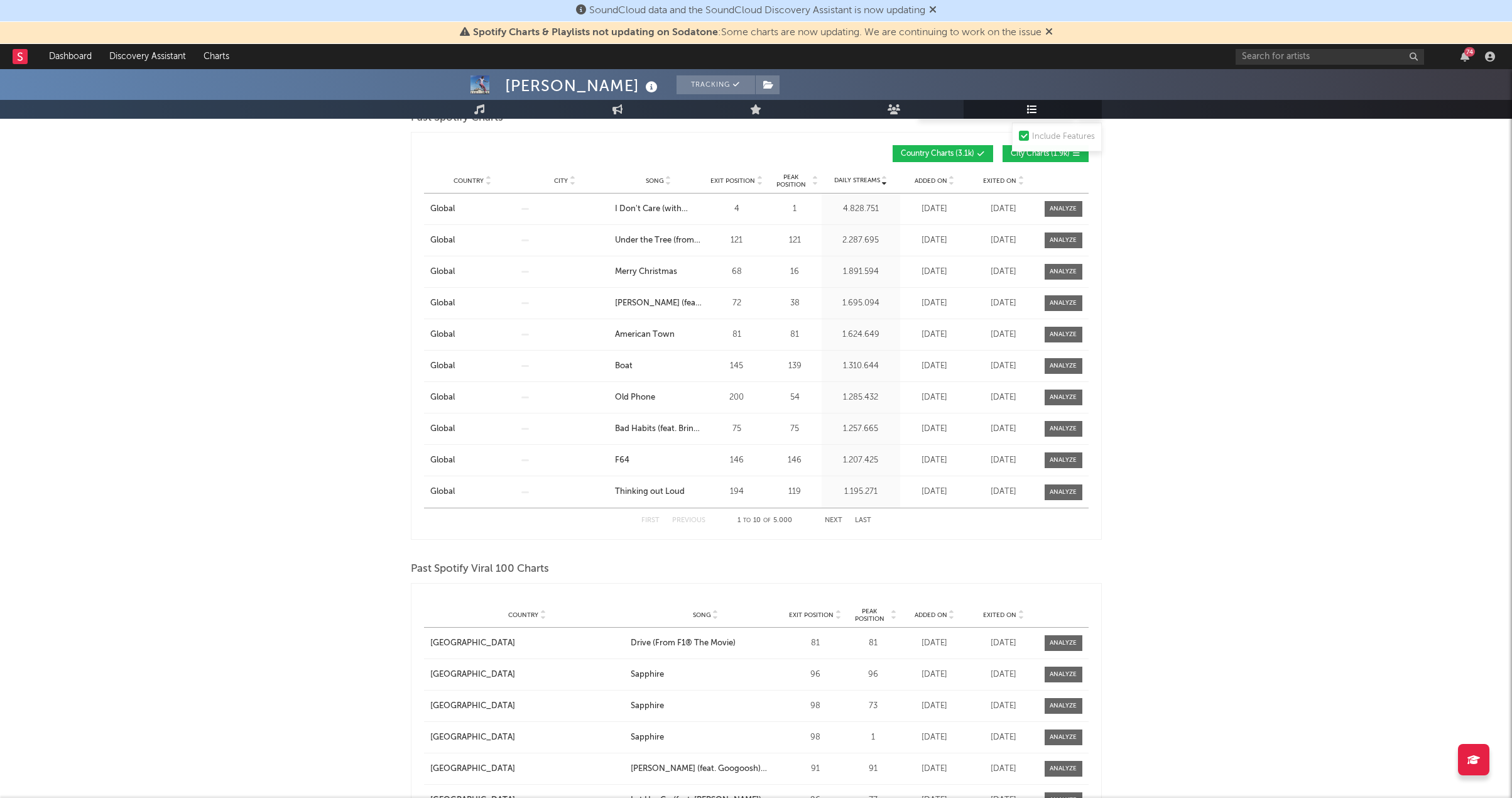
scroll to position [1507, 0]
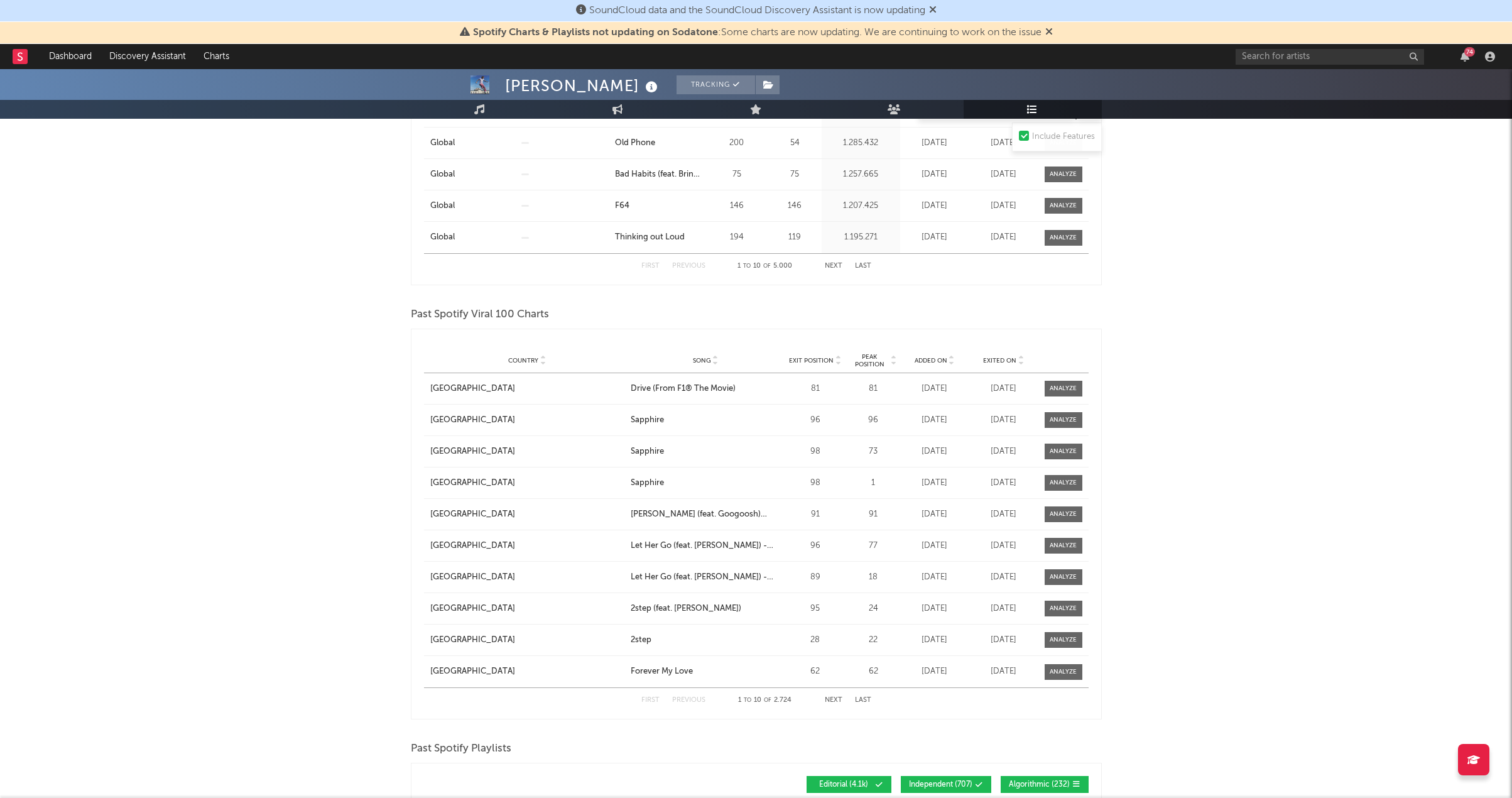
click at [835, 698] on button "Next" at bounding box center [833, 700] width 18 height 7
click at [513, 361] on span "Country" at bounding box center [523, 360] width 30 height 8
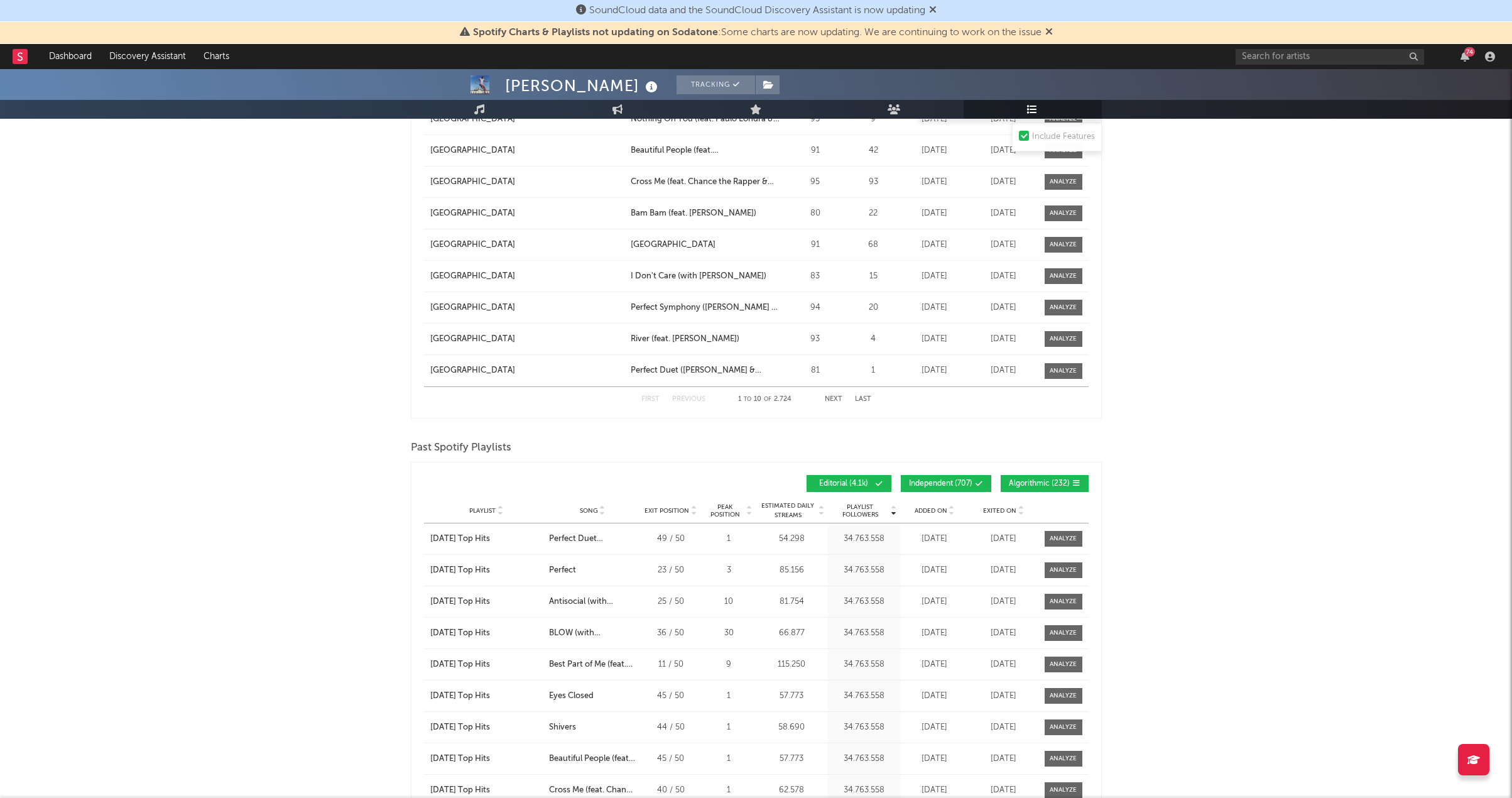
scroll to position [1821, 0]
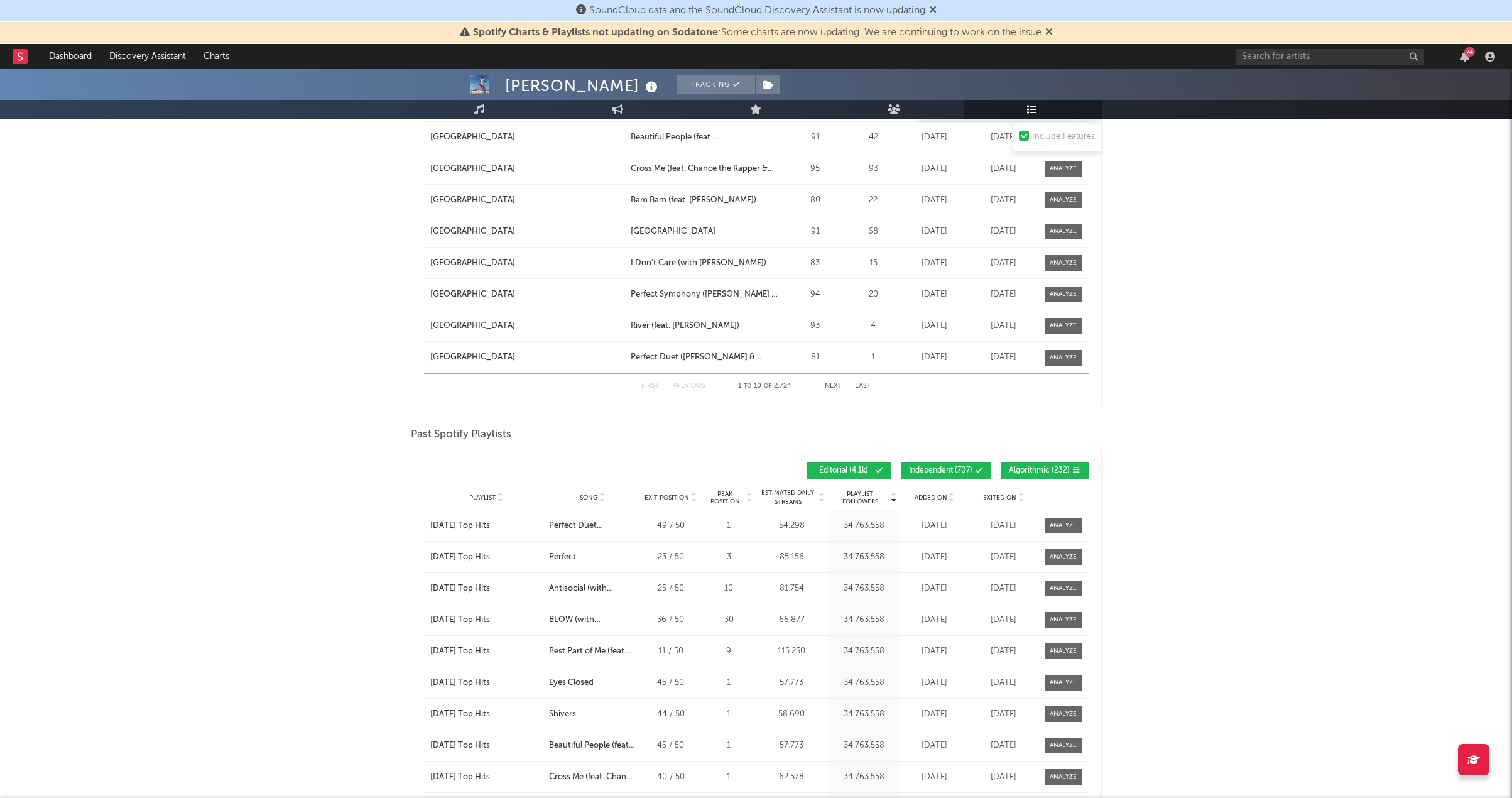
click at [835, 383] on button "Next" at bounding box center [833, 386] width 18 height 7
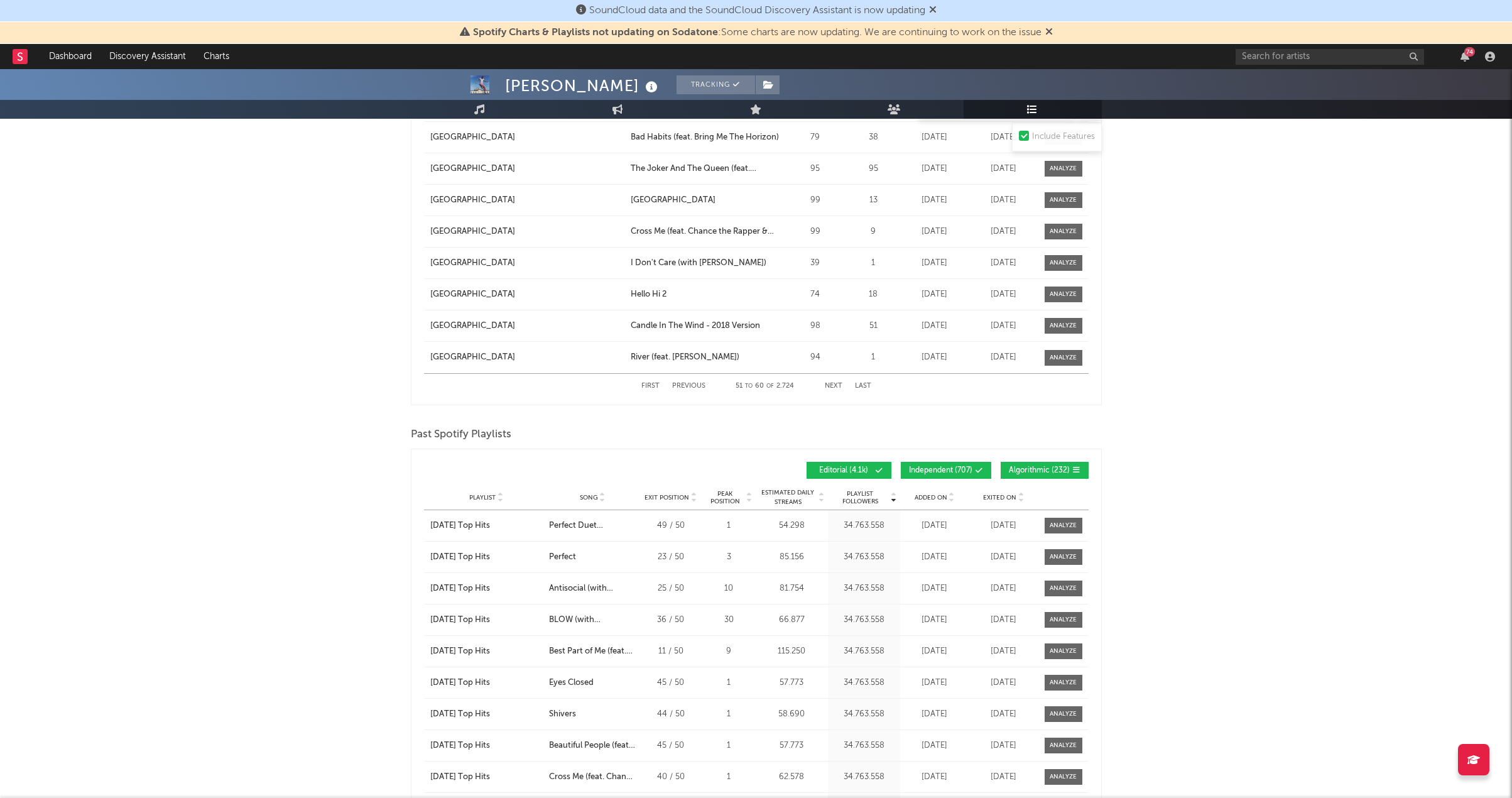
click at [835, 383] on button "Next" at bounding box center [833, 386] width 18 height 7
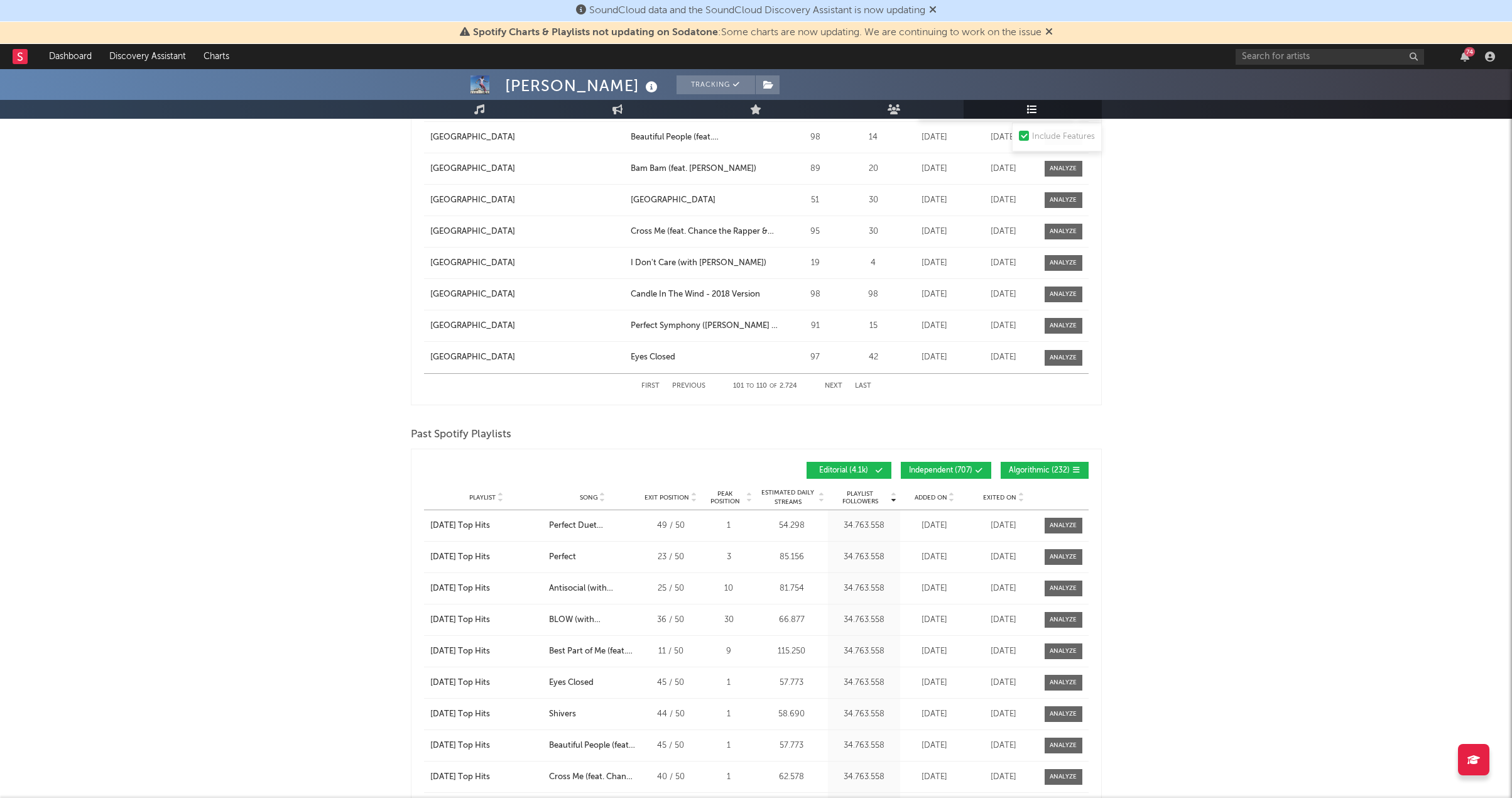
click at [835, 383] on button "Next" at bounding box center [833, 386] width 18 height 7
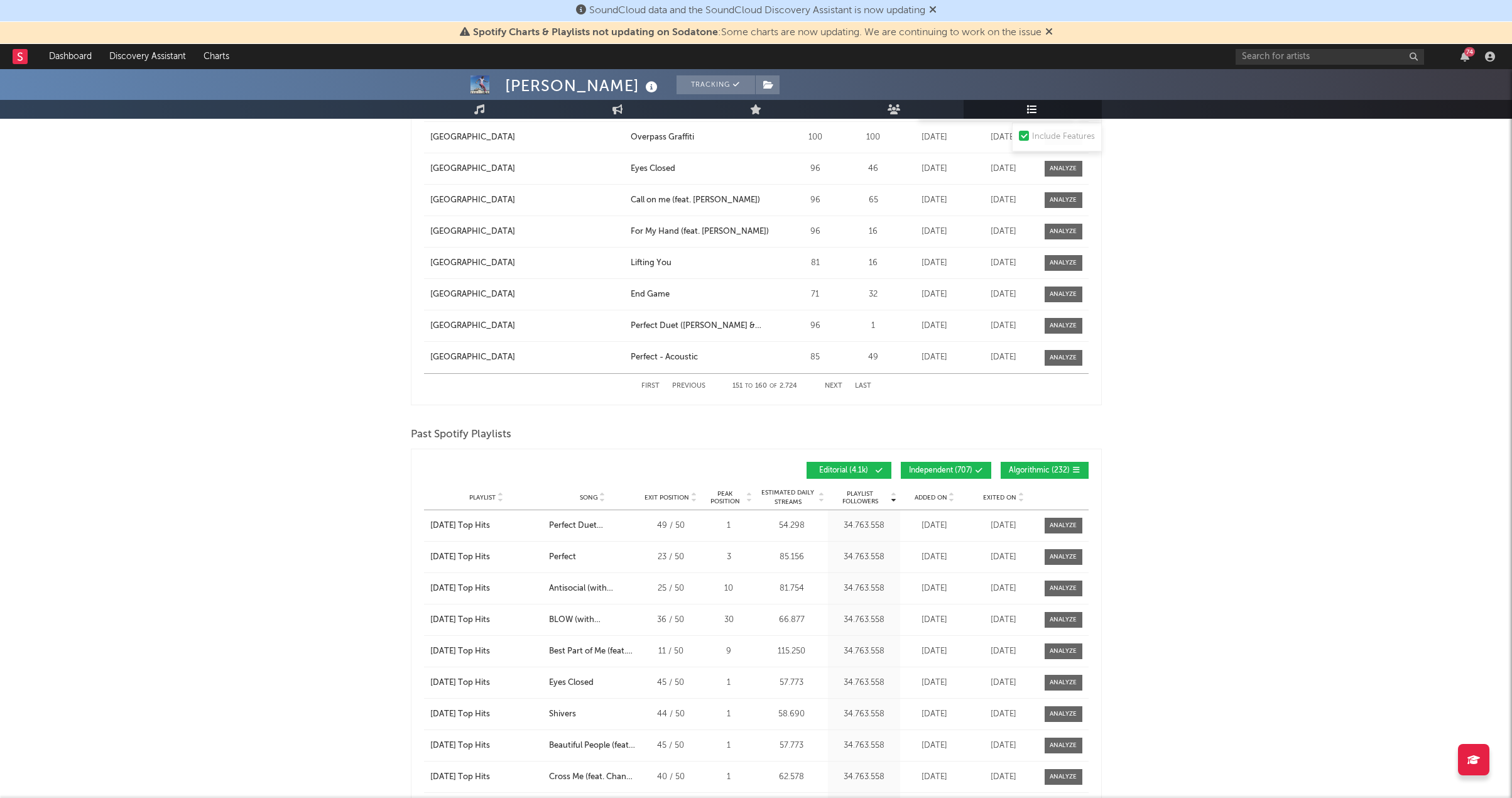
click at [835, 383] on button "Next" at bounding box center [833, 386] width 18 height 7
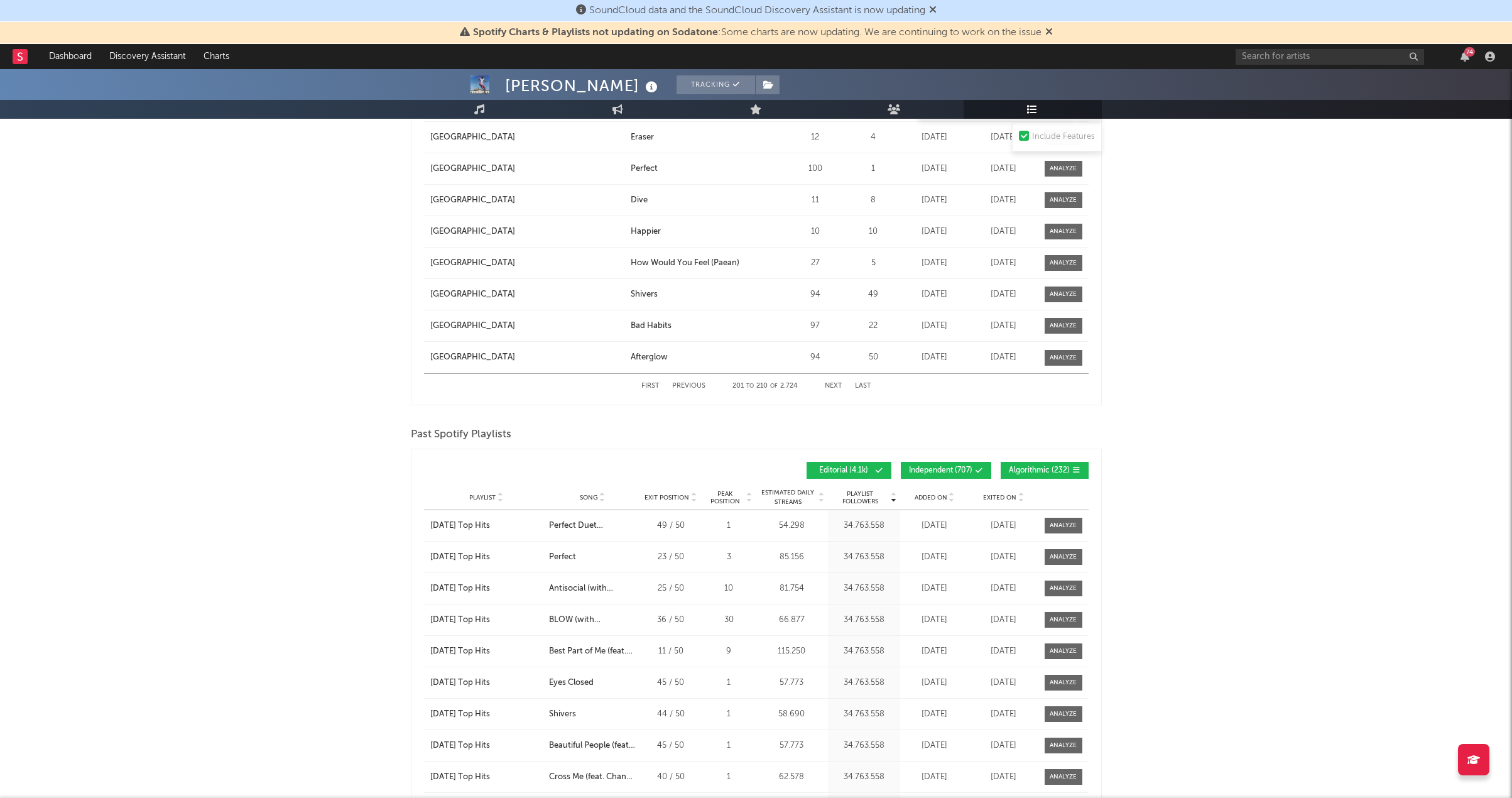
click at [835, 383] on button "Next" at bounding box center [833, 386] width 18 height 7
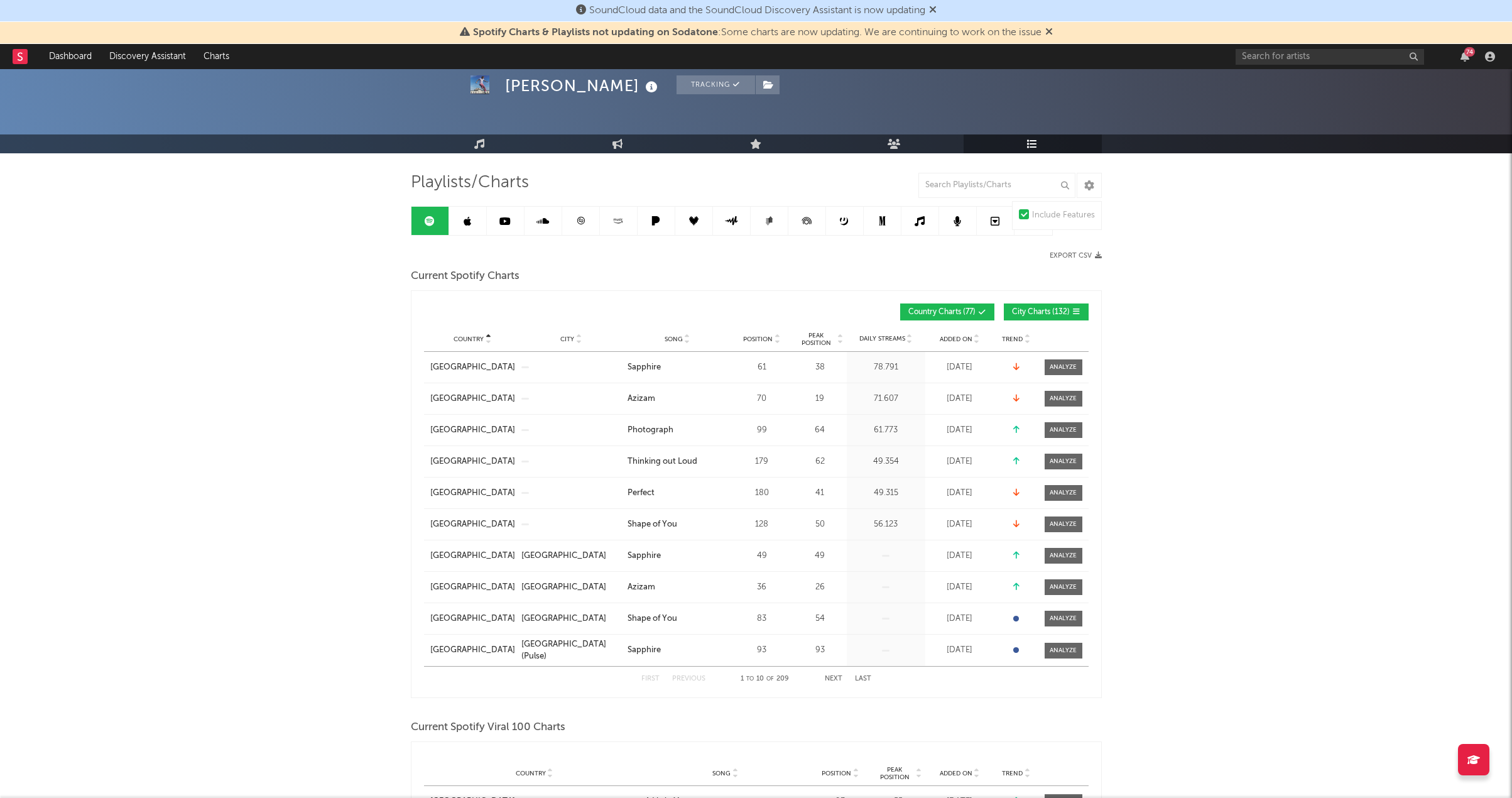
scroll to position [63, 0]
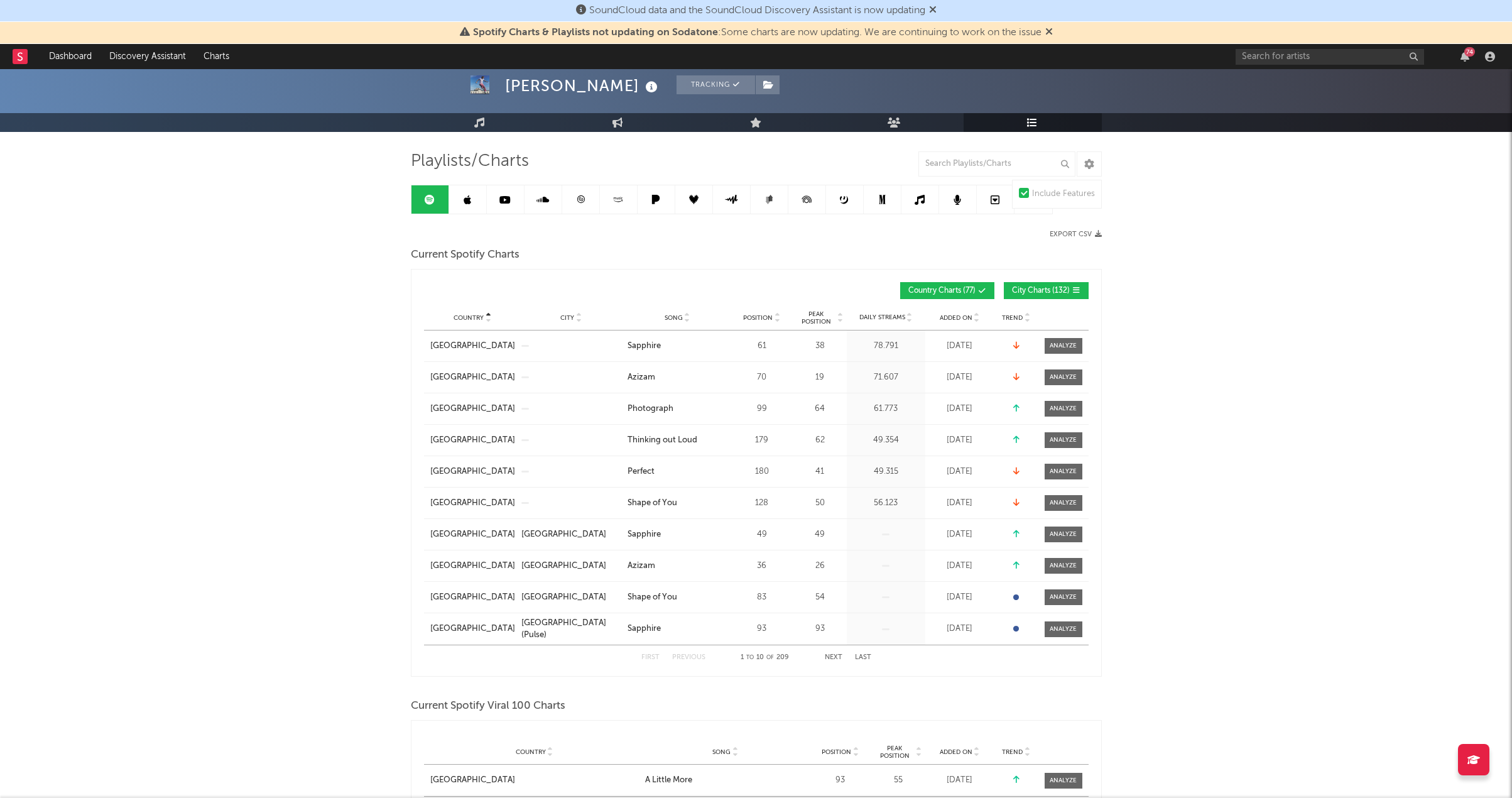
click at [833, 660] on button "Next" at bounding box center [833, 657] width 18 height 7
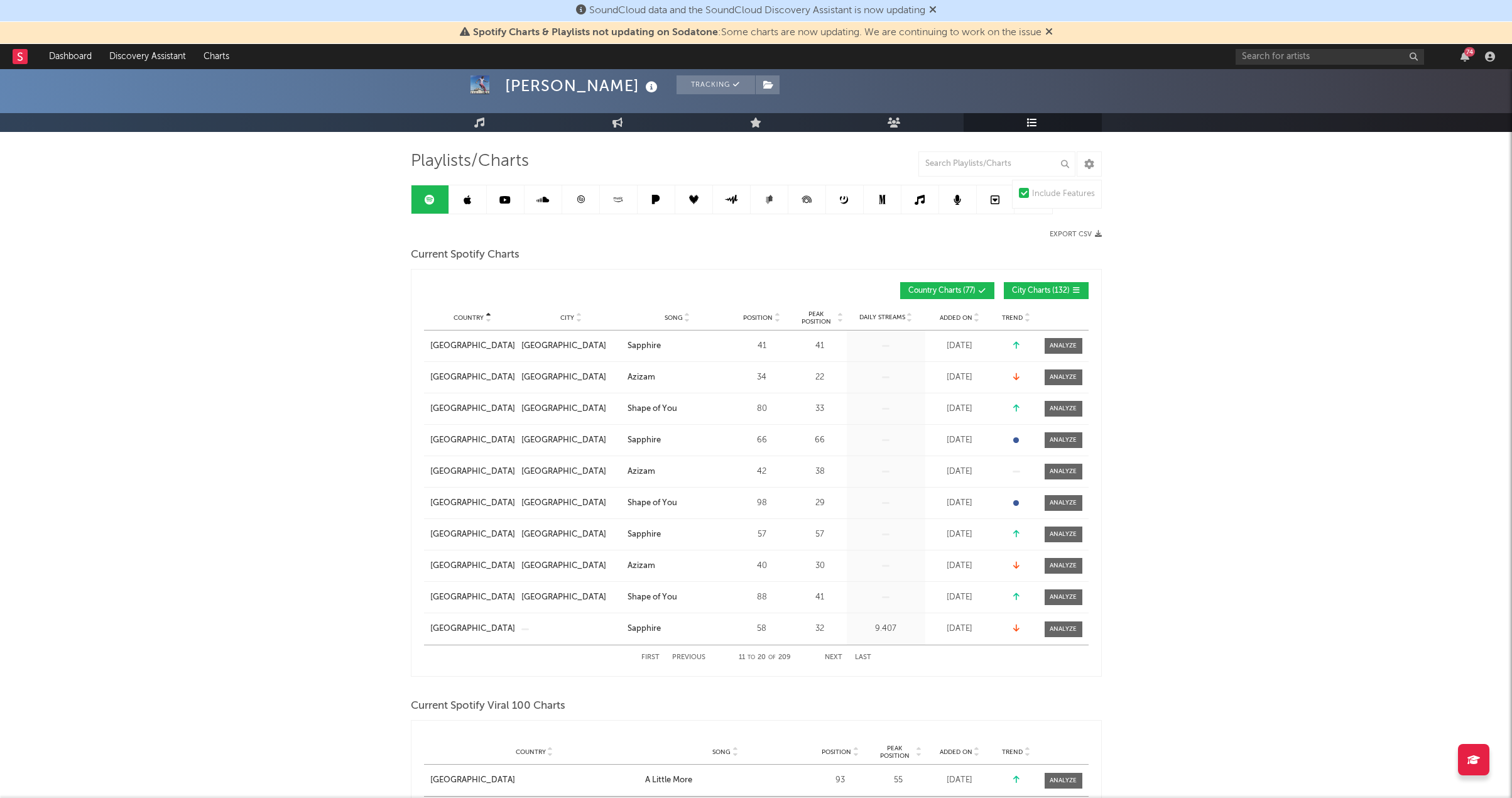
click at [833, 660] on button "Next" at bounding box center [833, 657] width 18 height 7
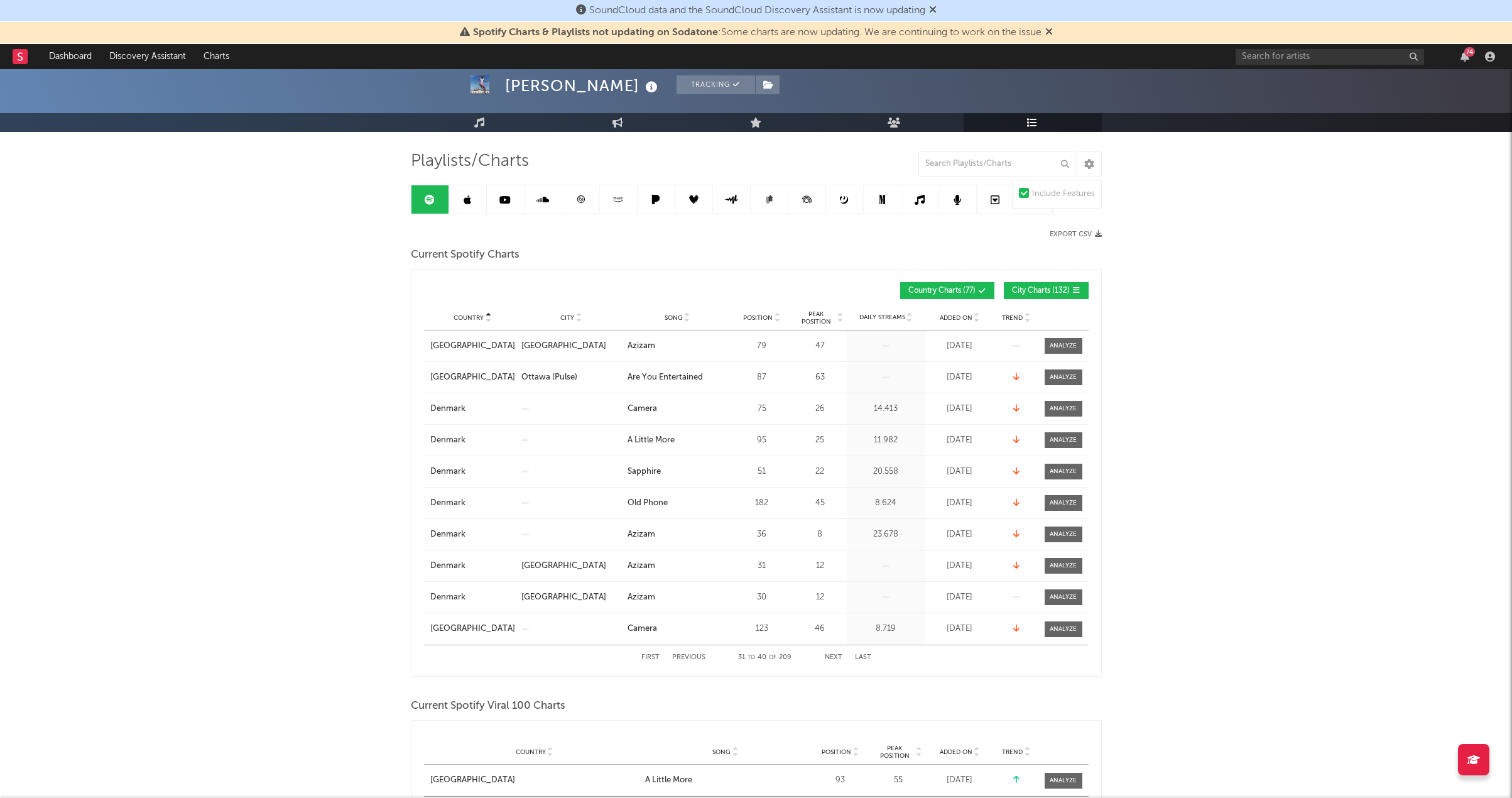
click at [695, 655] on button "Previous" at bounding box center [689, 657] width 33 height 7
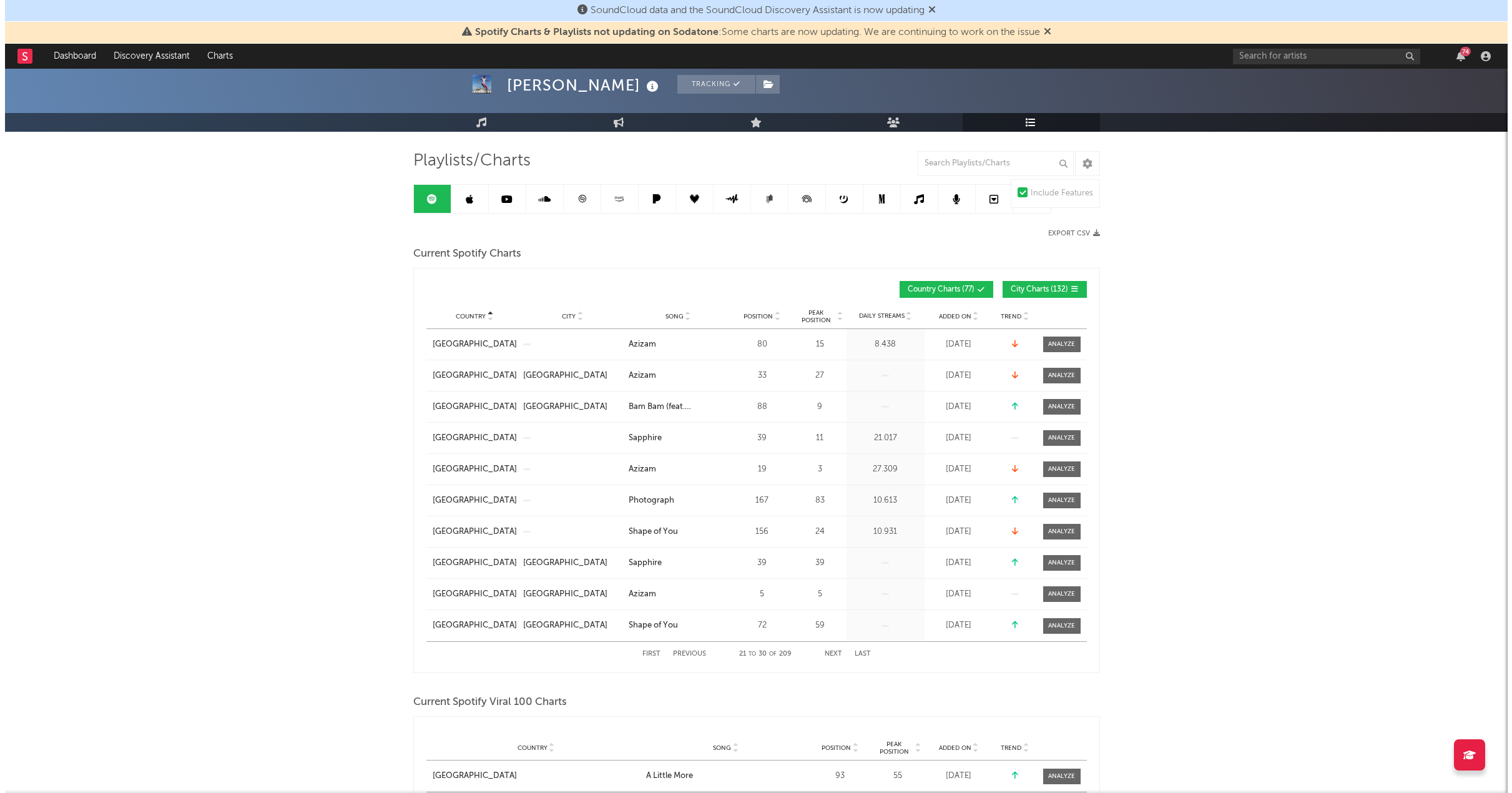
scroll to position [0, 0]
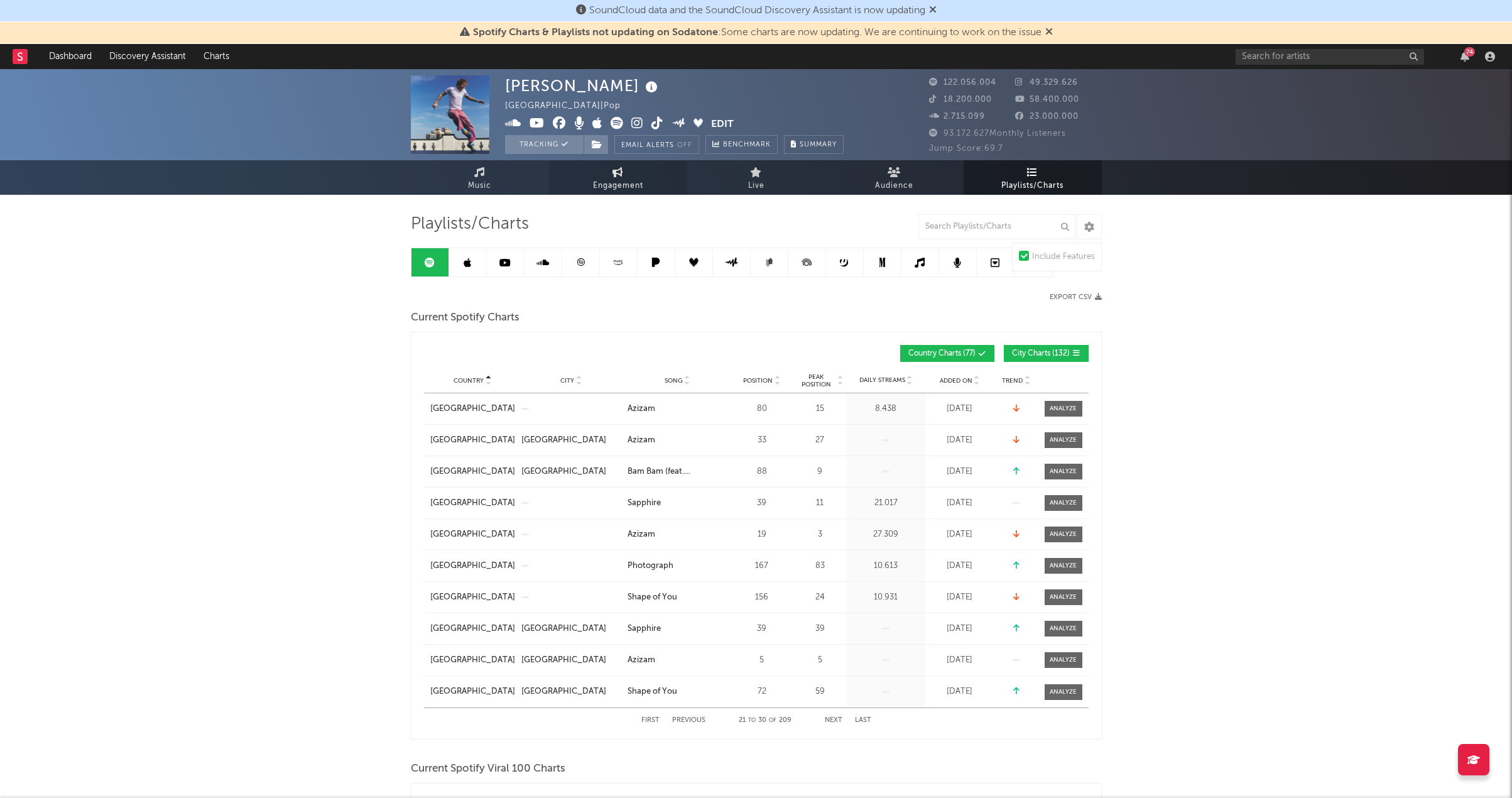
click at [617, 187] on span "Engagement" at bounding box center [618, 186] width 50 height 15
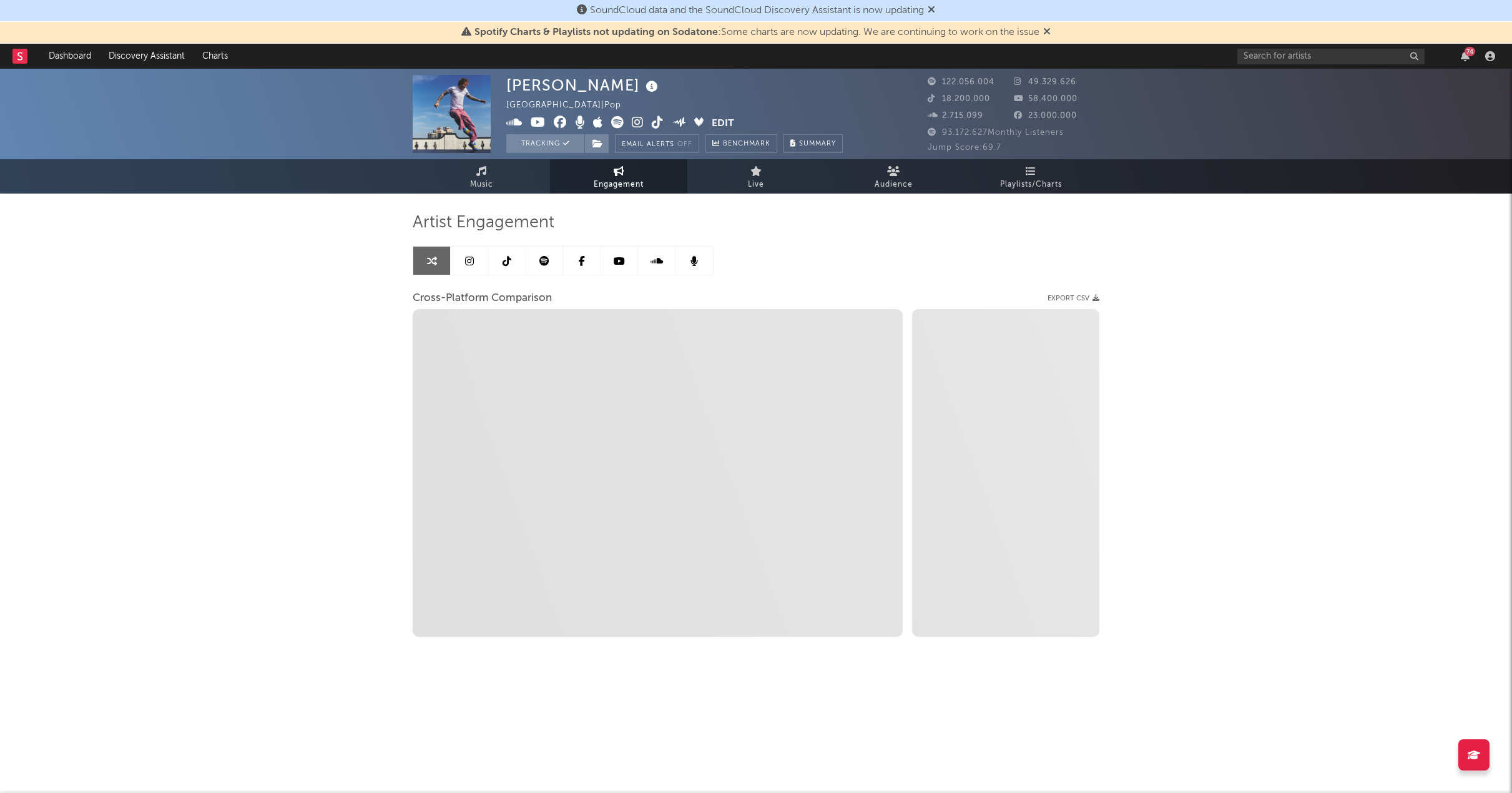
select select "1w"
select select "1m"
